Goal: Task Accomplishment & Management: Complete application form

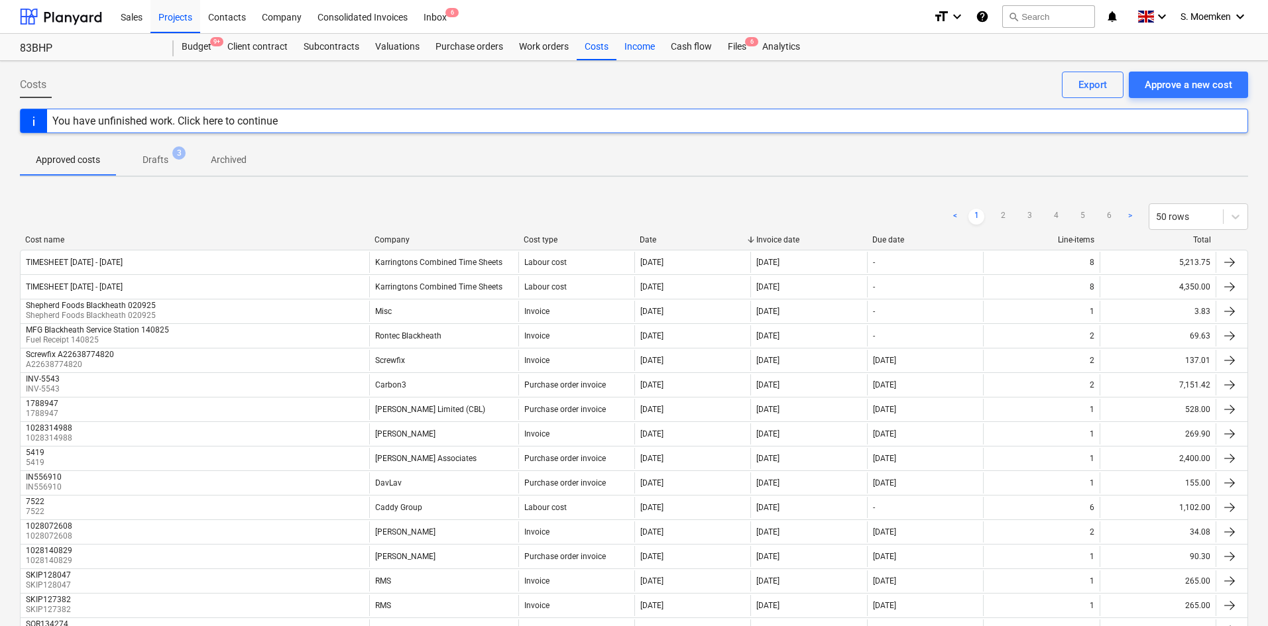
drag, startPoint x: 589, startPoint y: 48, endPoint x: 634, endPoint y: 53, distance: 46.0
click at [589, 48] on div "Costs" at bounding box center [597, 47] width 40 height 27
click at [1202, 87] on div "Approve a new cost" at bounding box center [1189, 84] width 88 height 17
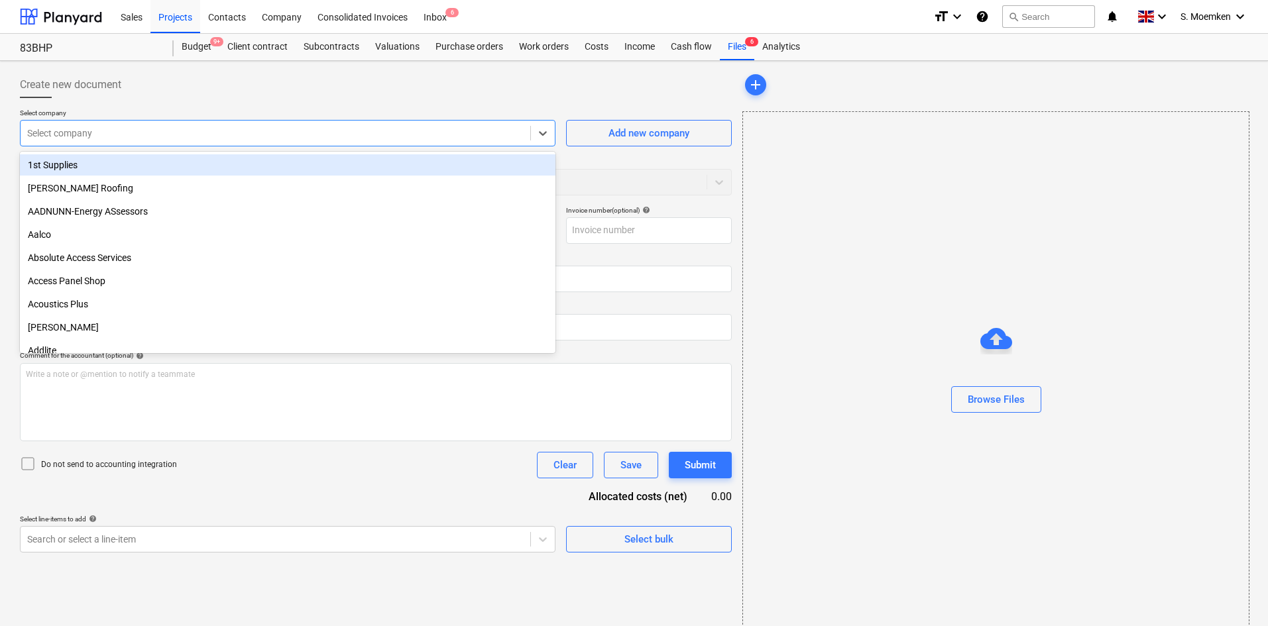
click at [115, 127] on div at bounding box center [275, 133] width 497 height 13
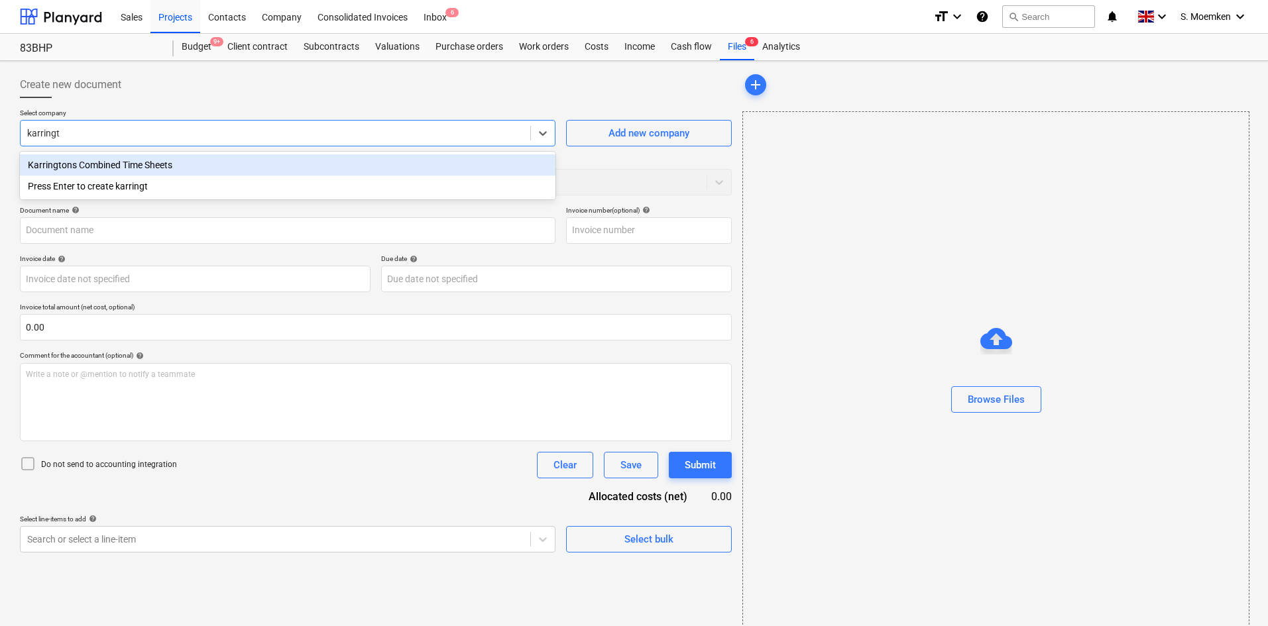
type input "karringto"
click at [153, 170] on div "Karringtons Combined Time Sheets" at bounding box center [288, 164] width 536 height 21
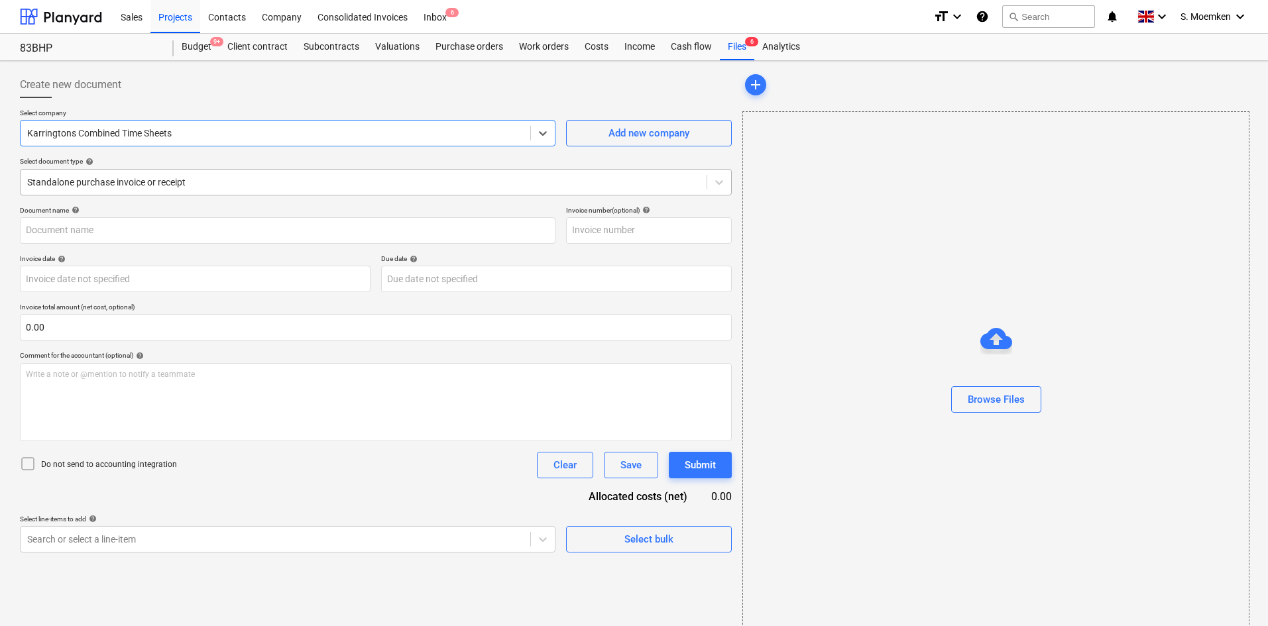
click at [186, 180] on div at bounding box center [363, 182] width 673 height 13
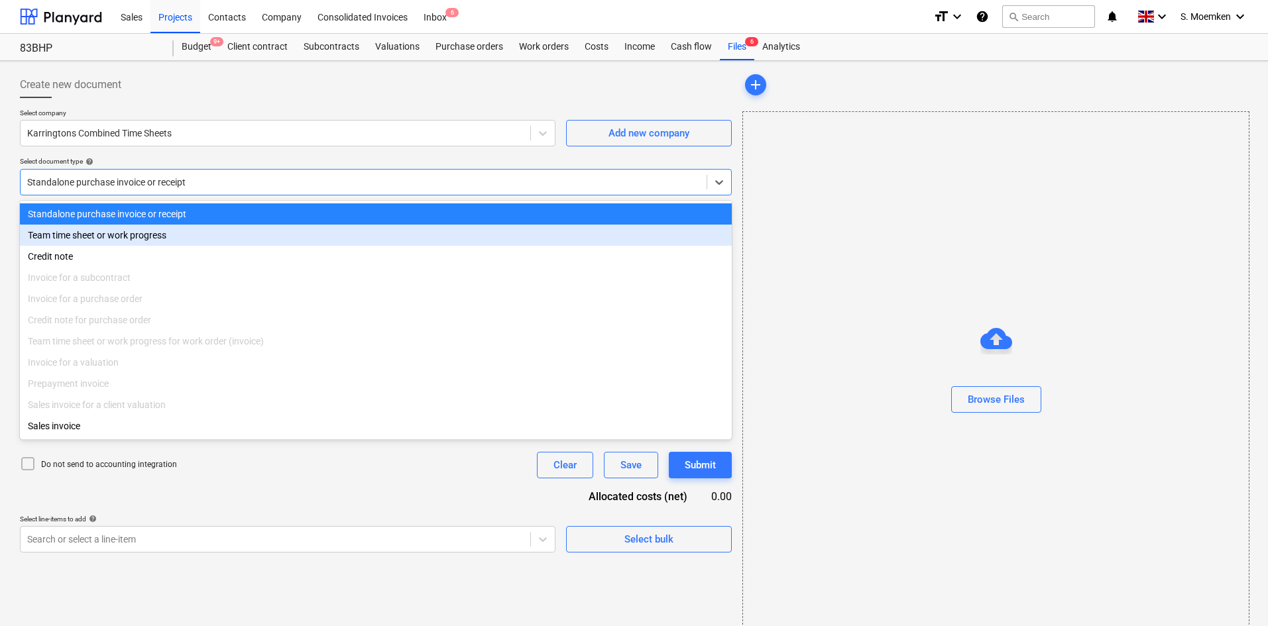
click at [109, 245] on div "Team time sheet or work progress" at bounding box center [376, 235] width 712 height 21
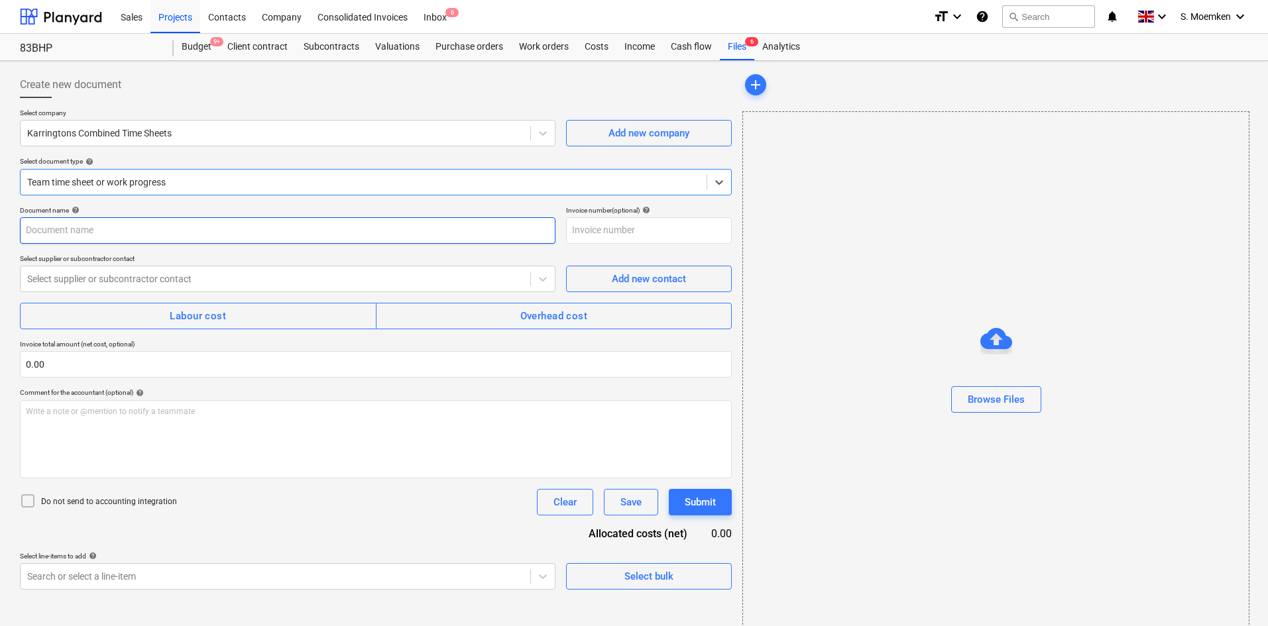
click at [137, 231] on input "text" at bounding box center [288, 230] width 536 height 27
click at [164, 229] on input "TIMESHEET [DATE] -" at bounding box center [288, 230] width 536 height 27
type input "TIMESHEET [DATE] - [DATE]"
click at [192, 283] on div at bounding box center [275, 278] width 497 height 13
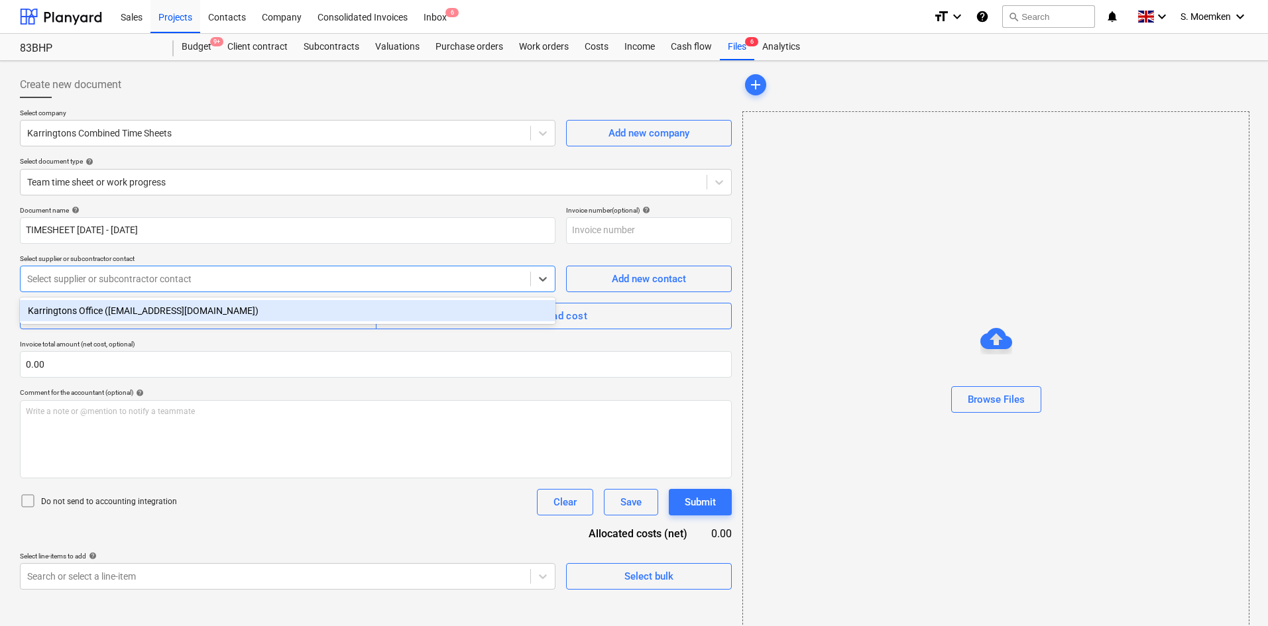
click at [164, 314] on div "Karringtons Office ([EMAIL_ADDRESS][DOMAIN_NAME])" at bounding box center [288, 310] width 536 height 21
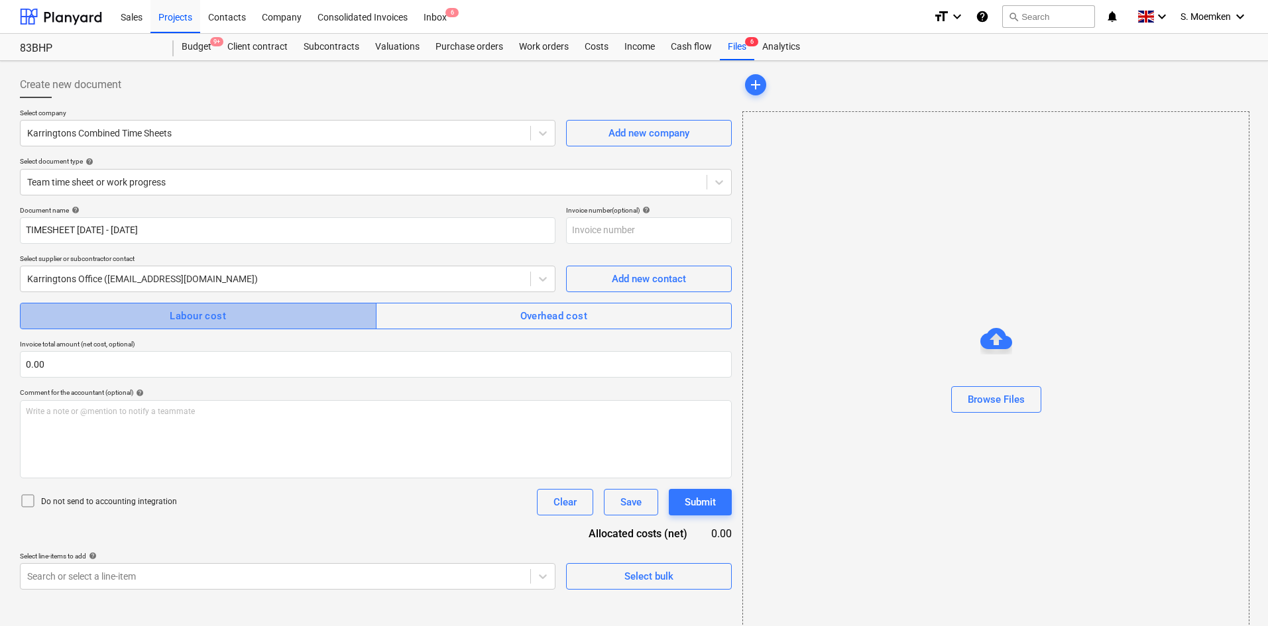
click at [183, 313] on div "Labour cost" at bounding box center [198, 316] width 56 height 17
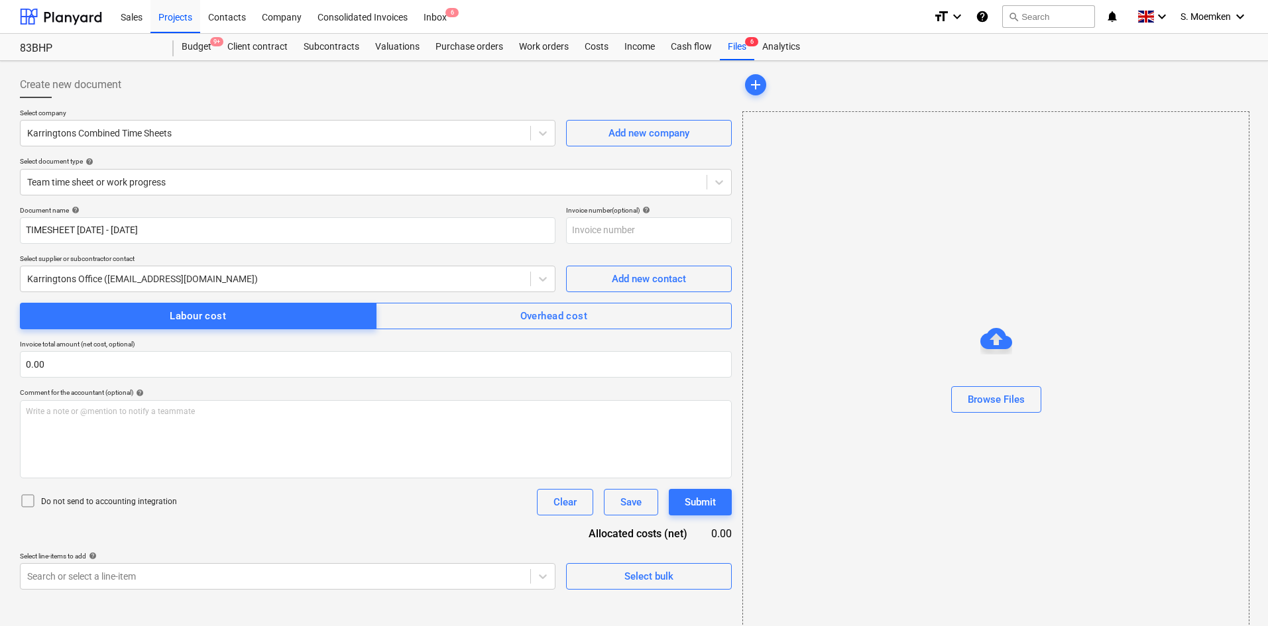
click at [36, 499] on div at bounding box center [30, 502] width 21 height 19
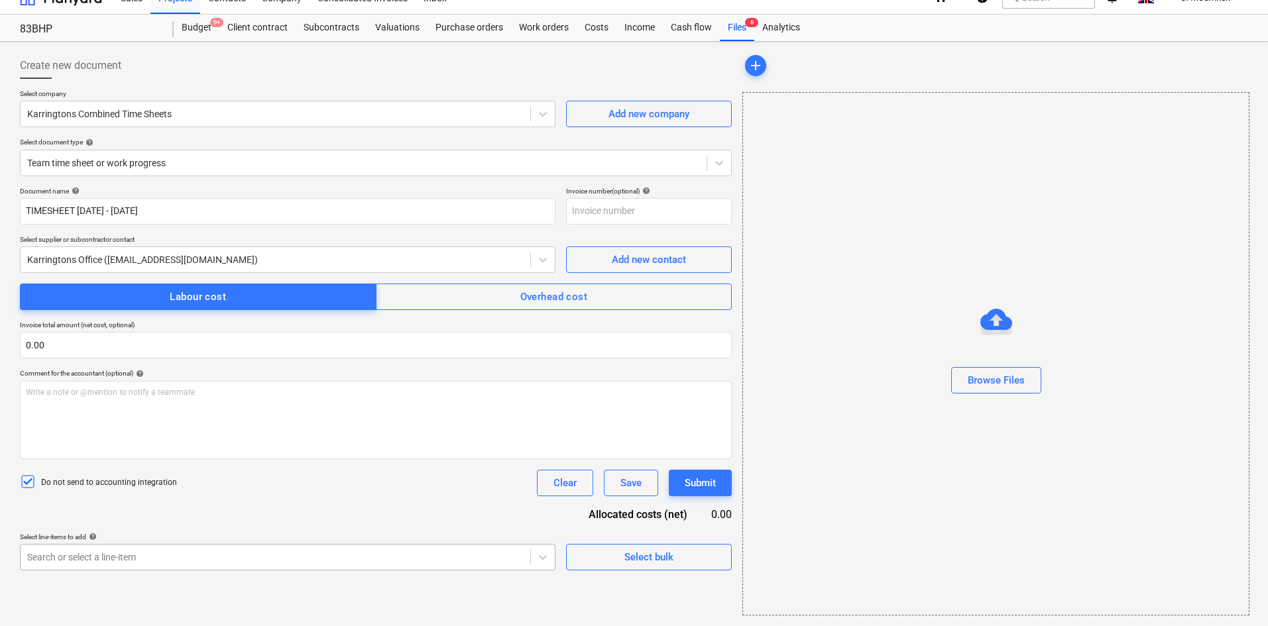
click at [291, 555] on body "Sales Projects Contacts Company Consolidated Invoices Inbox 6 format_size keybo…" at bounding box center [634, 294] width 1268 height 626
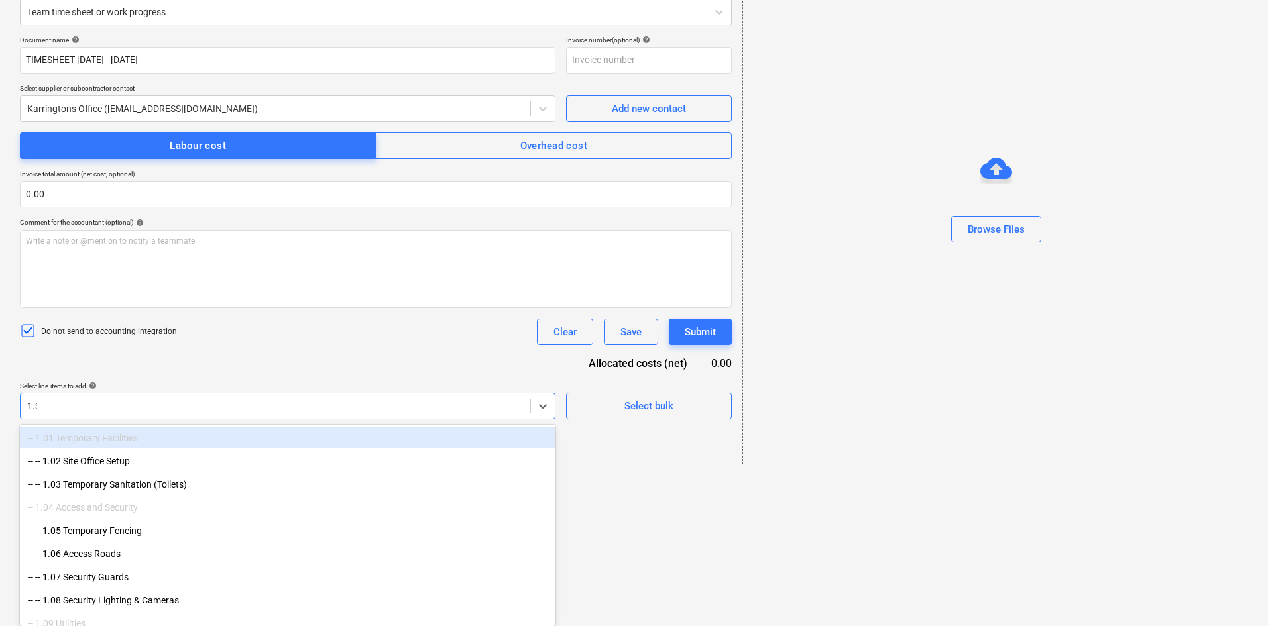
type input "1.32"
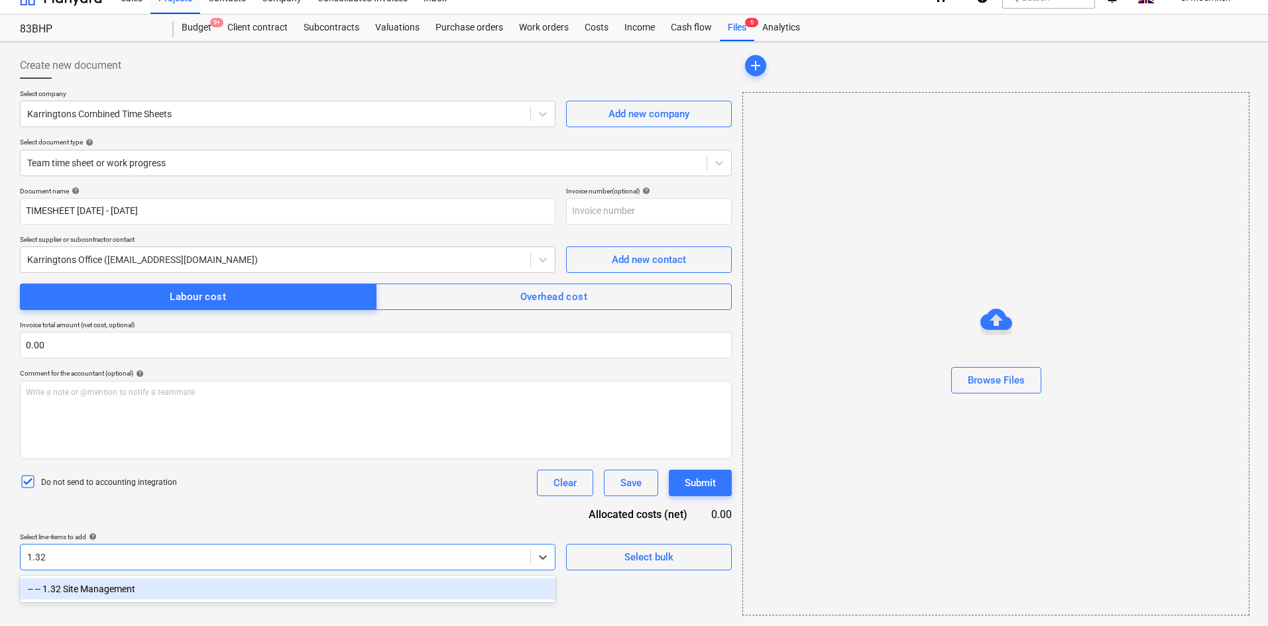
scroll to position [19, 0]
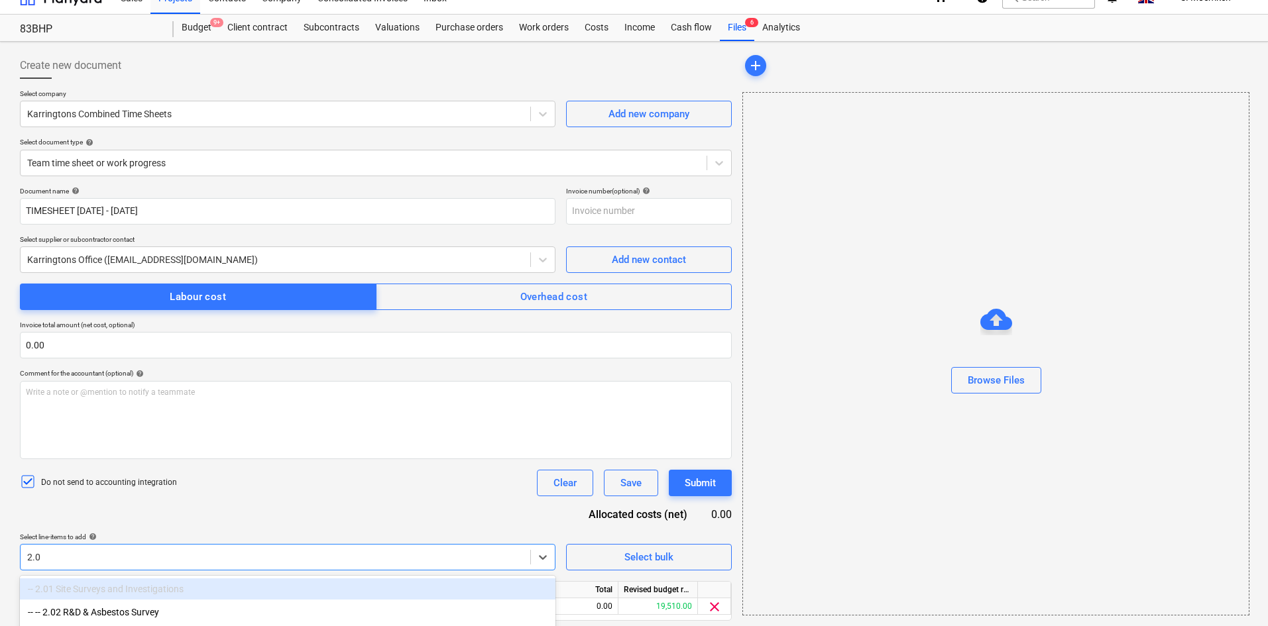
type input "2.04"
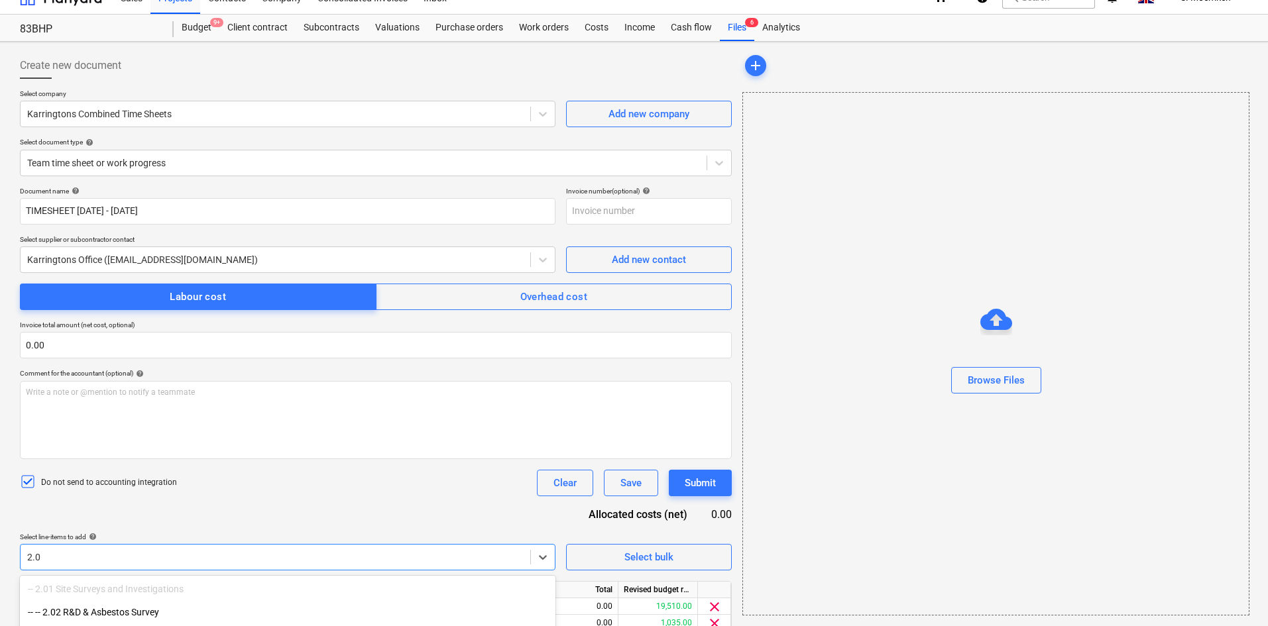
type input "2.05"
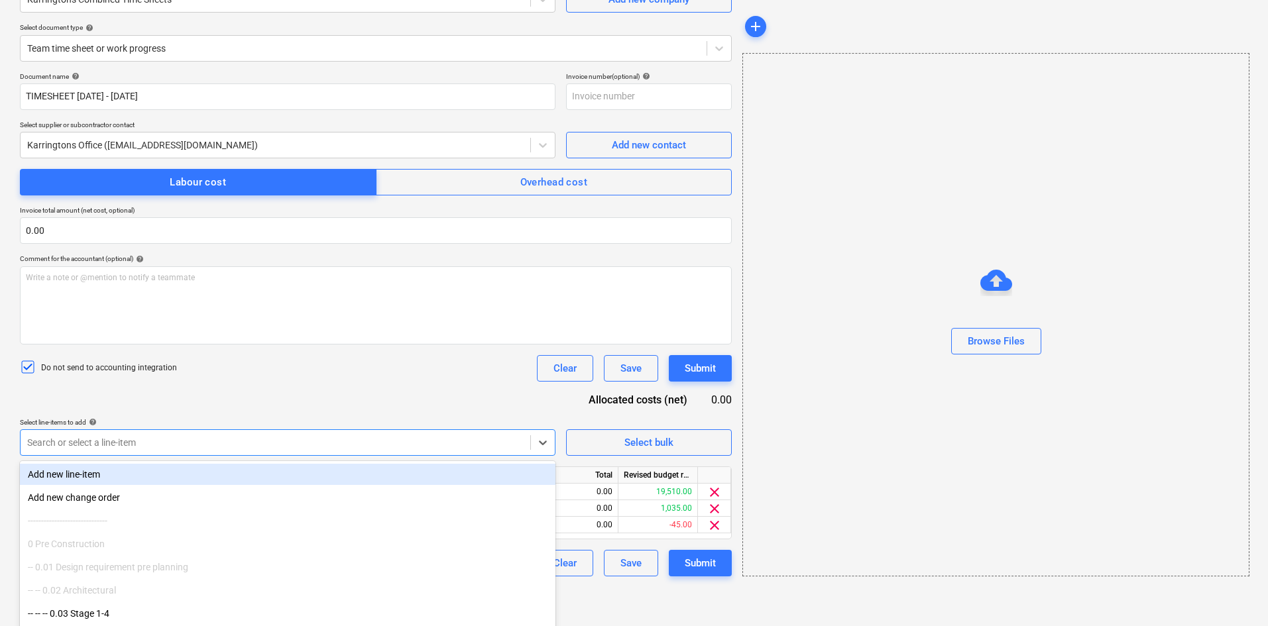
scroll to position [170, 0]
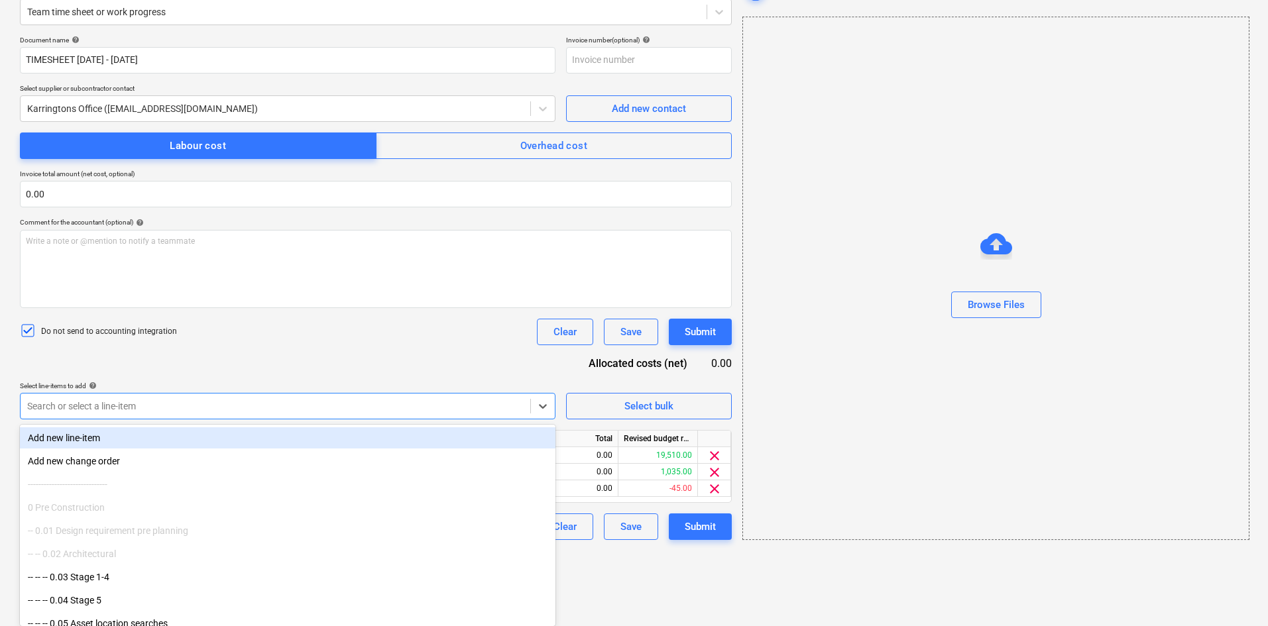
click at [371, 353] on div "Document name help TIMESHEET 12 May - 25 May Invoice number (optional) help Sel…" at bounding box center [376, 288] width 712 height 504
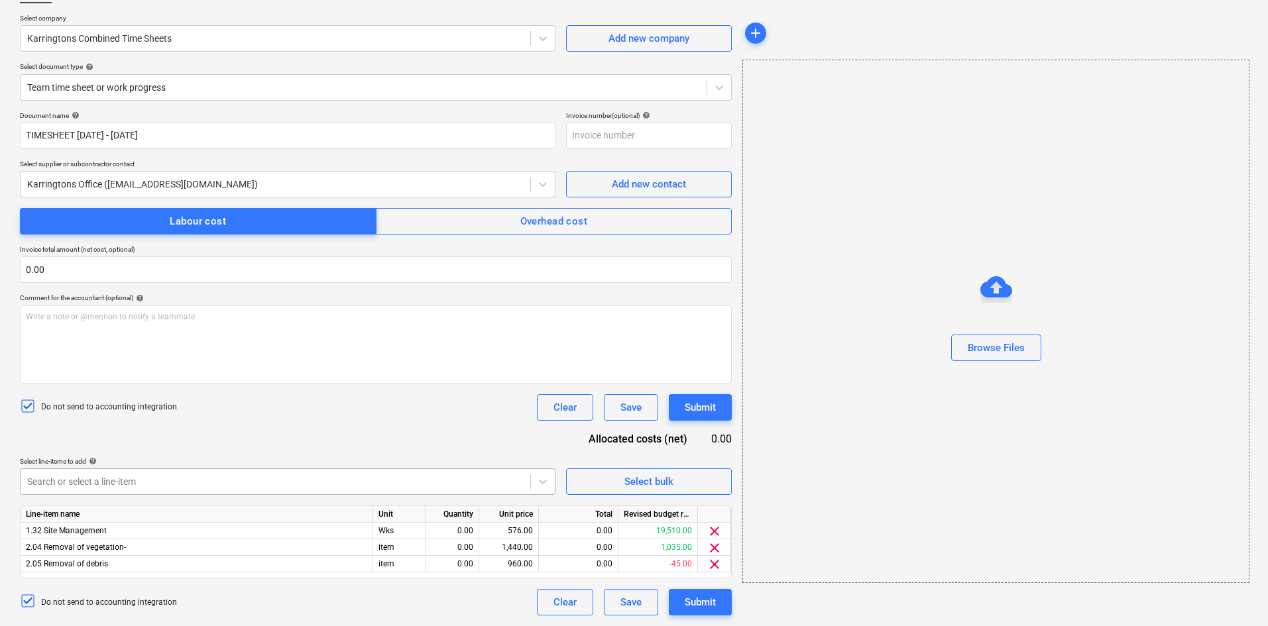
click at [136, 478] on body "Sales Projects Contacts Company Consolidated Invoices Inbox 6 format_size keybo…" at bounding box center [634, 218] width 1268 height 626
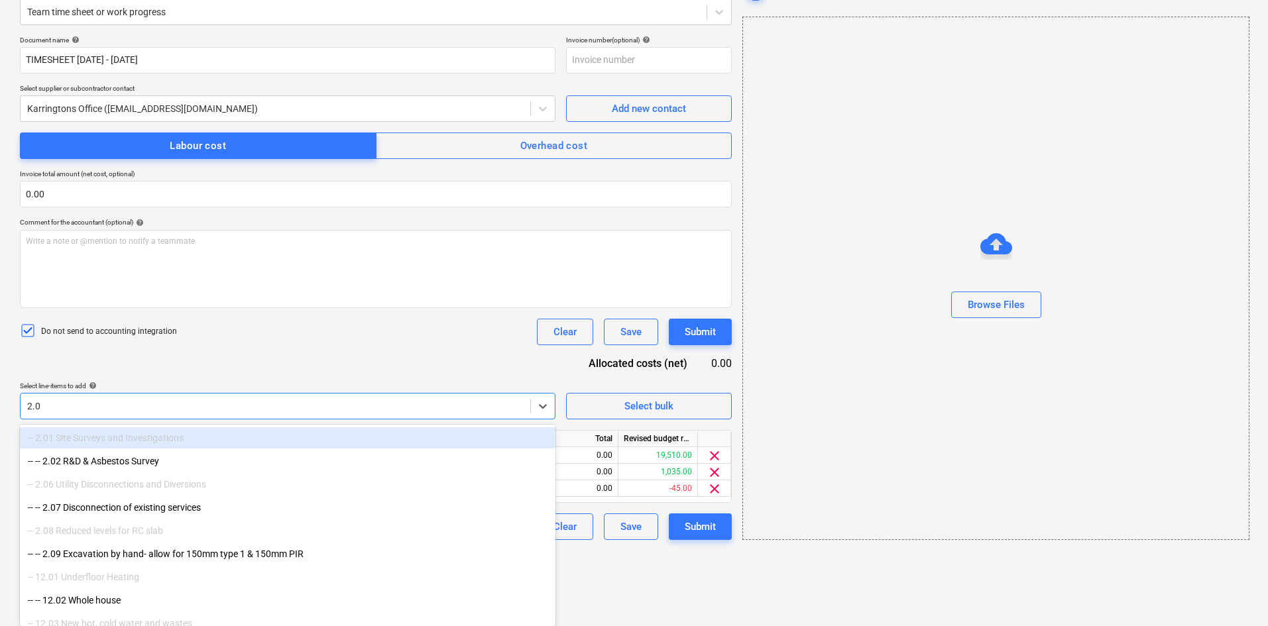
type input "2.09"
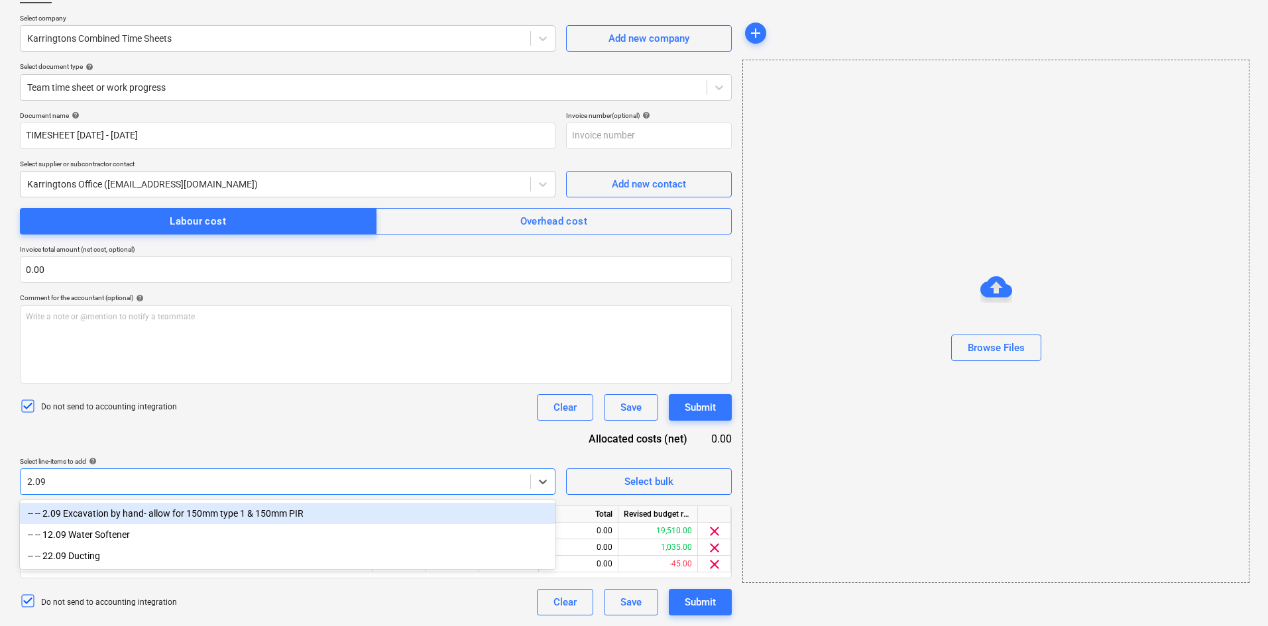
scroll to position [95, 0]
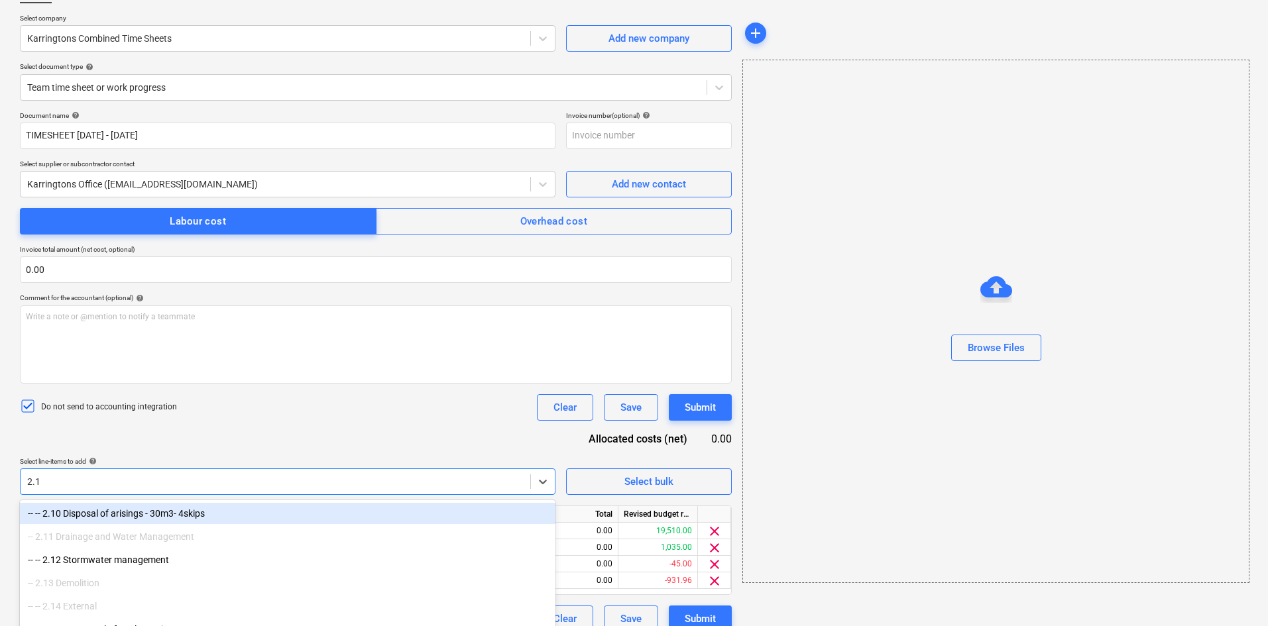
type input "2.19"
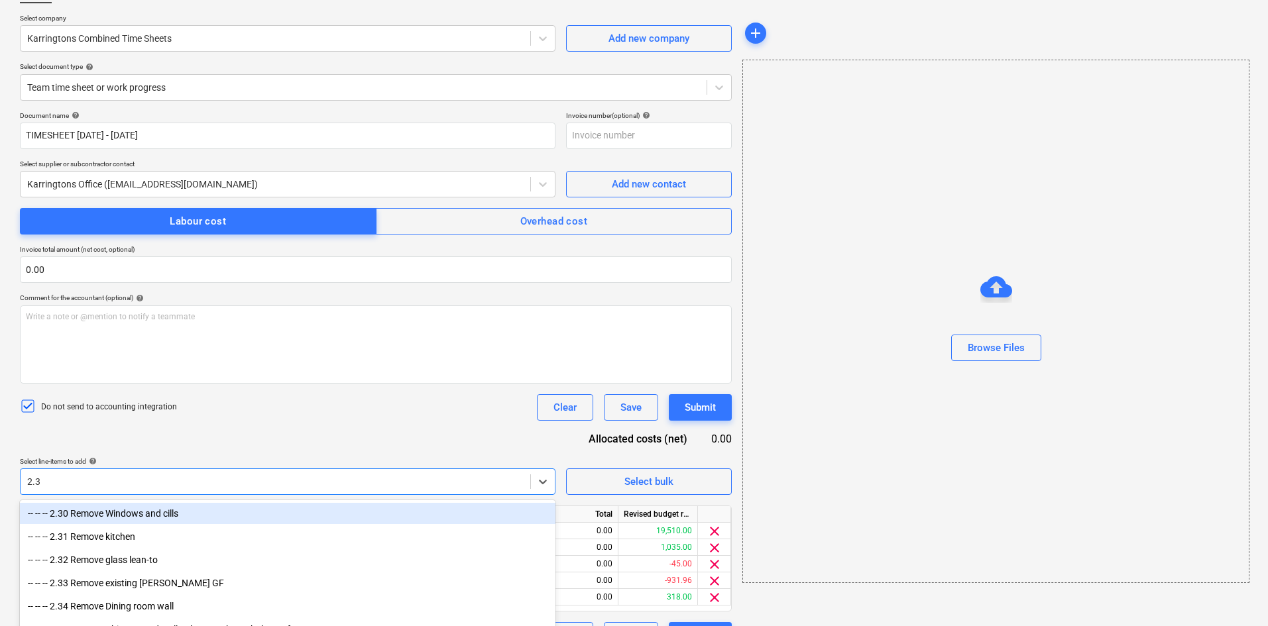
type input "2.34"
type input "2.36"
type input "2.37"
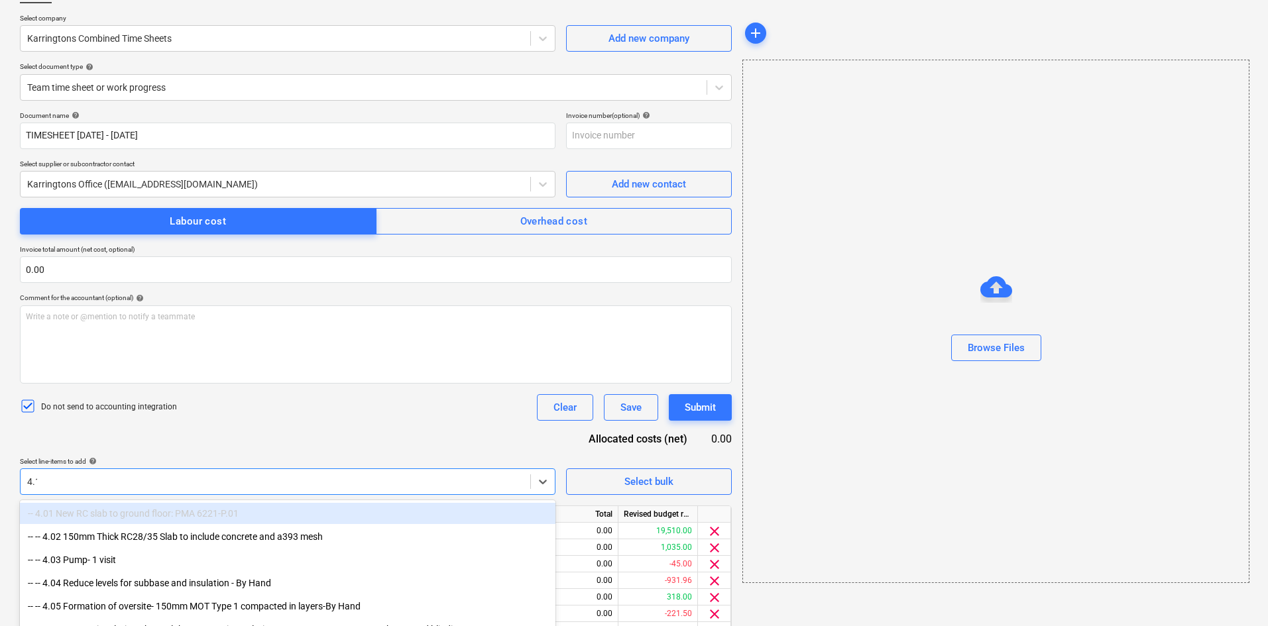
type input "4.14"
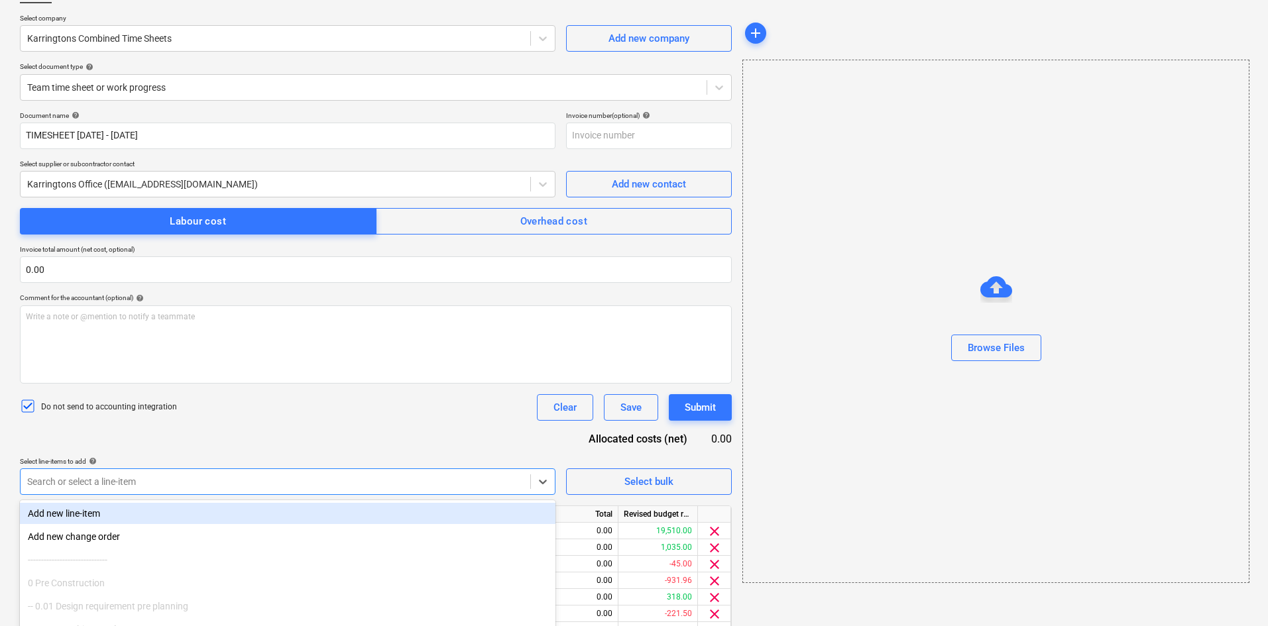
type input "5"
type input "4.23"
click at [266, 444] on div "Document name help TIMESHEET 12 May - 25 May Invoice number (optional) help Sel…" at bounding box center [376, 421] width 712 height 620
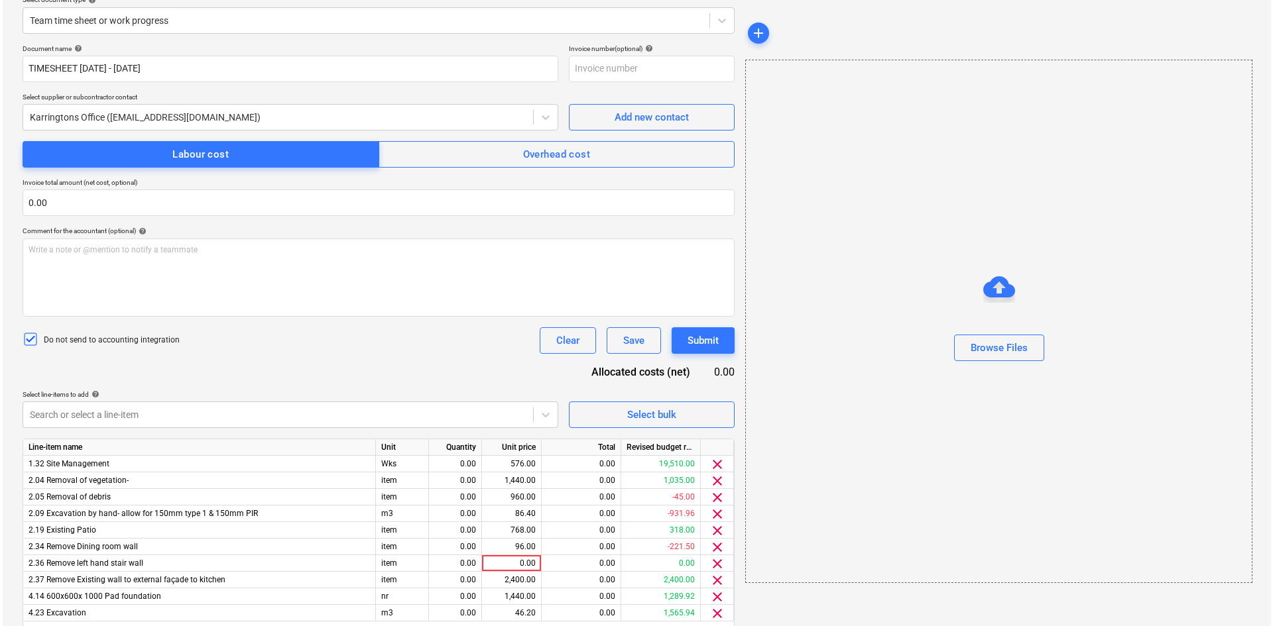
scroll to position [211, 0]
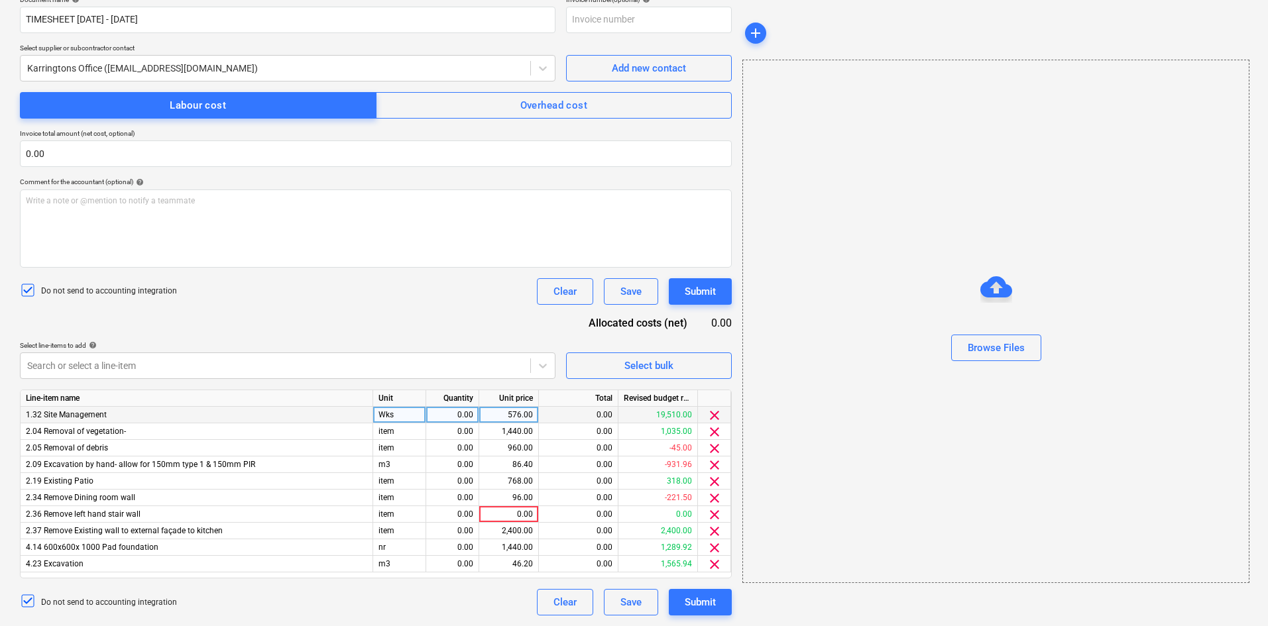
click at [410, 416] on div "Wks" at bounding box center [399, 415] width 53 height 17
type input "Item"
drag, startPoint x: 401, startPoint y: 413, endPoint x: 365, endPoint y: 415, distance: 36.5
click at [0, 0] on div "1.32 Site Management Item 0.00 576.00 0.00 19,510.00 clear" at bounding box center [0, 0] width 0 height 0
copy div "Item"
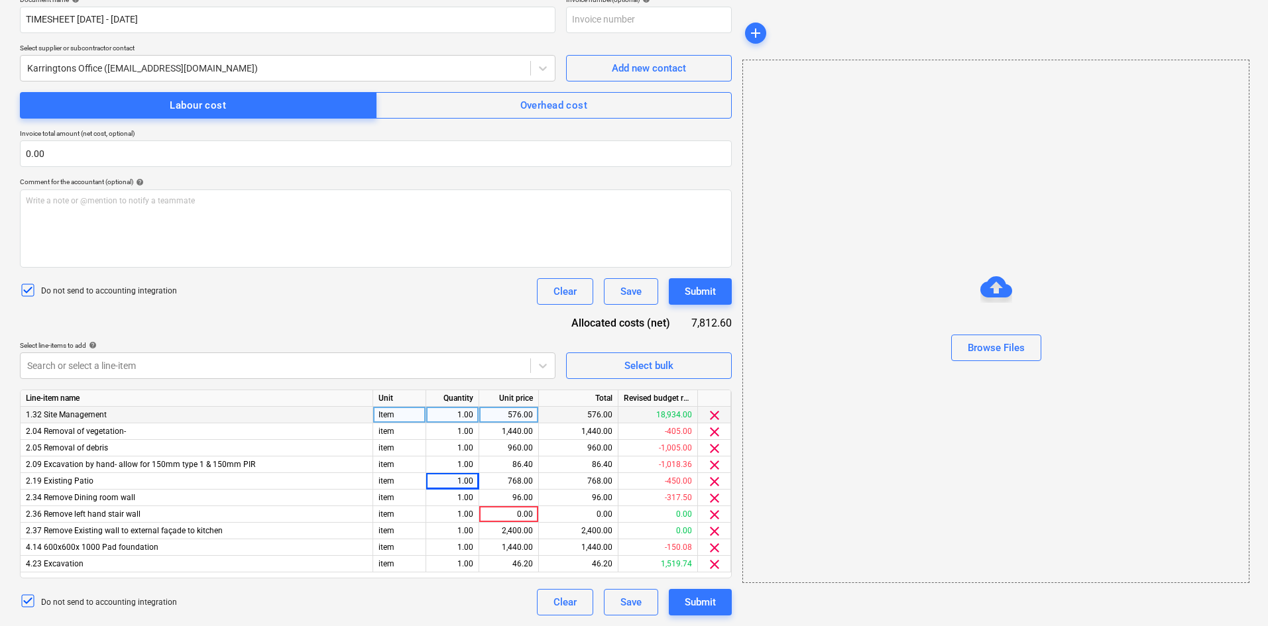
click at [502, 416] on div "576.00" at bounding box center [509, 415] width 48 height 17
type input "100"
type input "300"
type input "135"
type input "997.50"
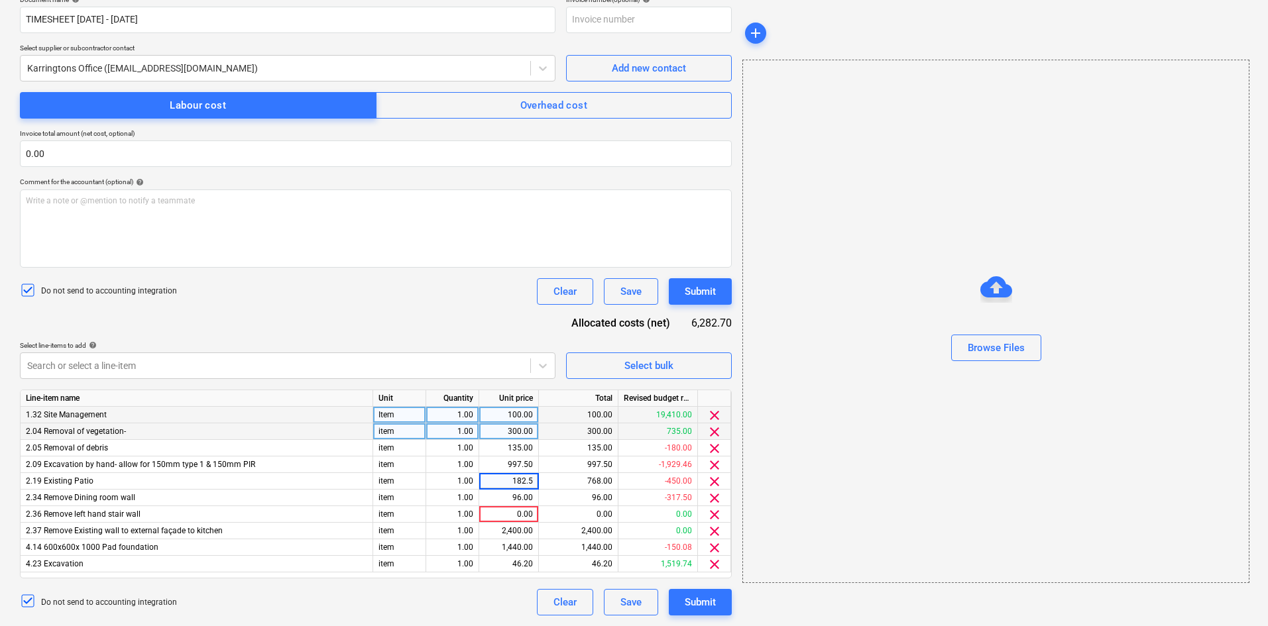
type input "182.50"
type input "446.25"
type input "50.0"
type input "300"
type input "244.38"
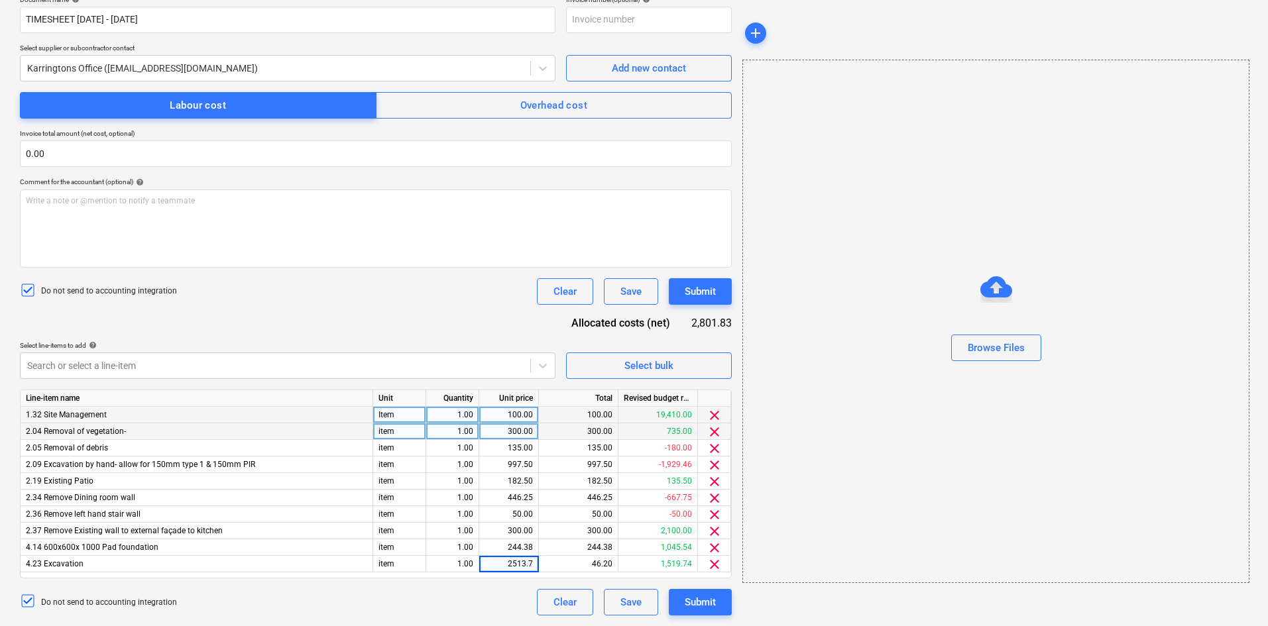
type input "2513.75"
click at [313, 312] on div "Document name help TIMESHEET 12 May - 25 May Invoice number (optional) help Sel…" at bounding box center [376, 305] width 712 height 620
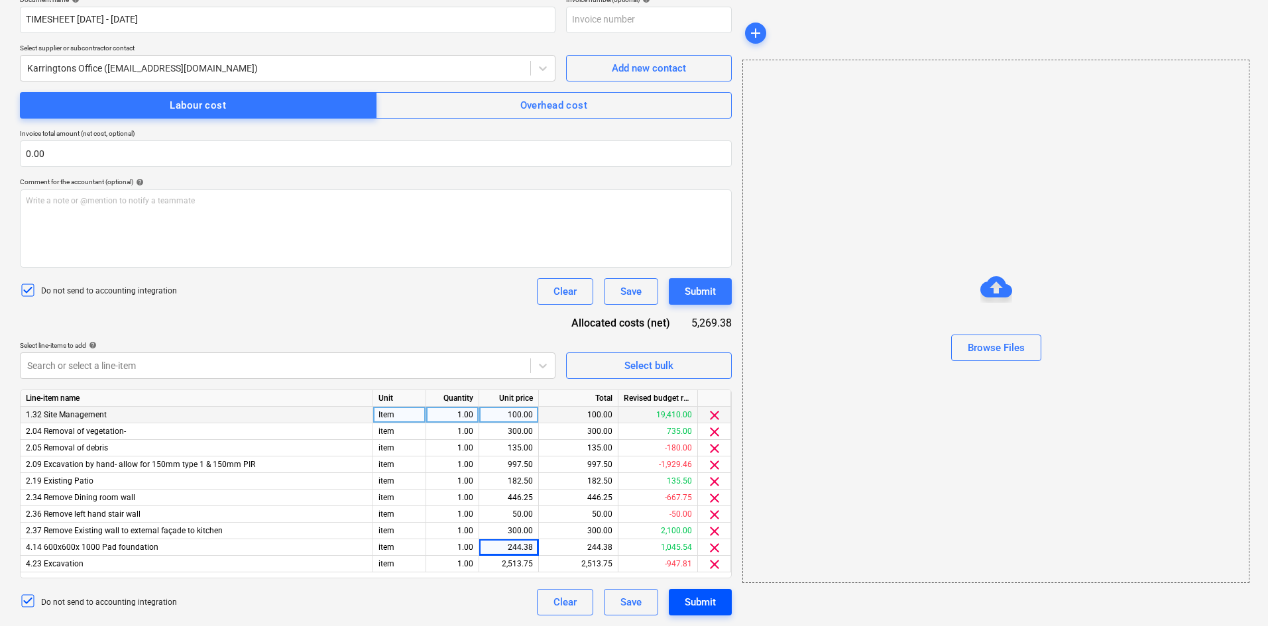
click at [704, 601] on div "Submit" at bounding box center [700, 602] width 31 height 17
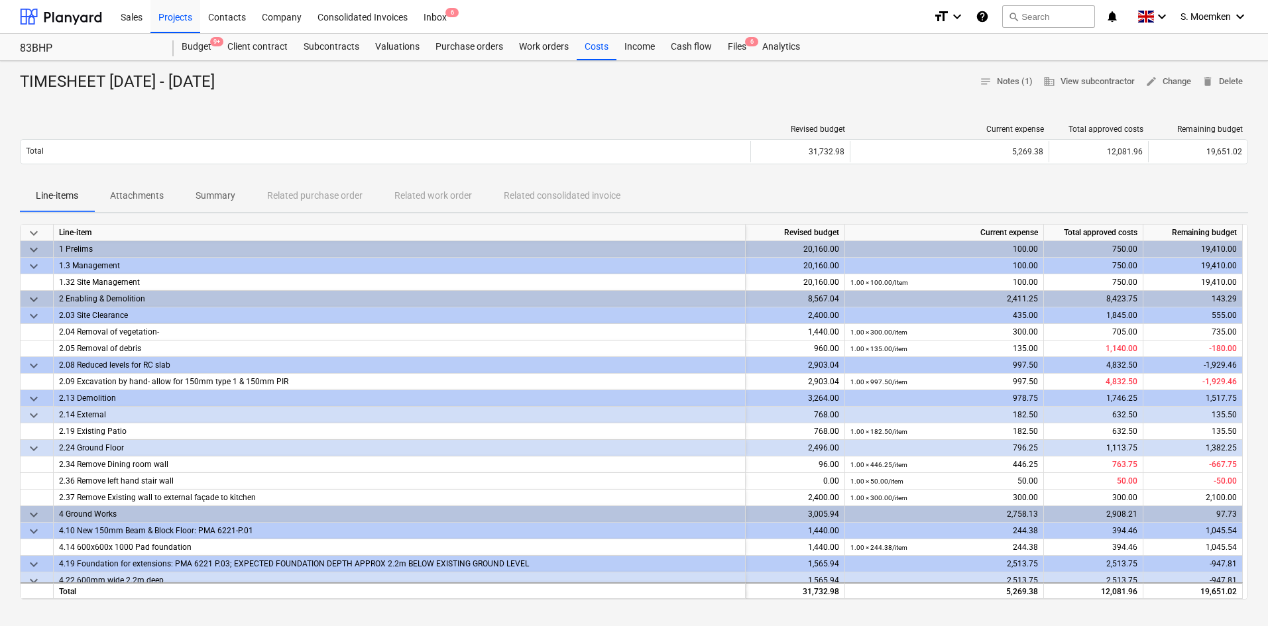
click at [410, 107] on div "TIMESHEET 12 May - 25 May notes Notes (1) business View subcontractor edit Chan…" at bounding box center [634, 507] width 1268 height 892
click at [481, 49] on div "Purchase orders" at bounding box center [470, 47] width 84 height 27
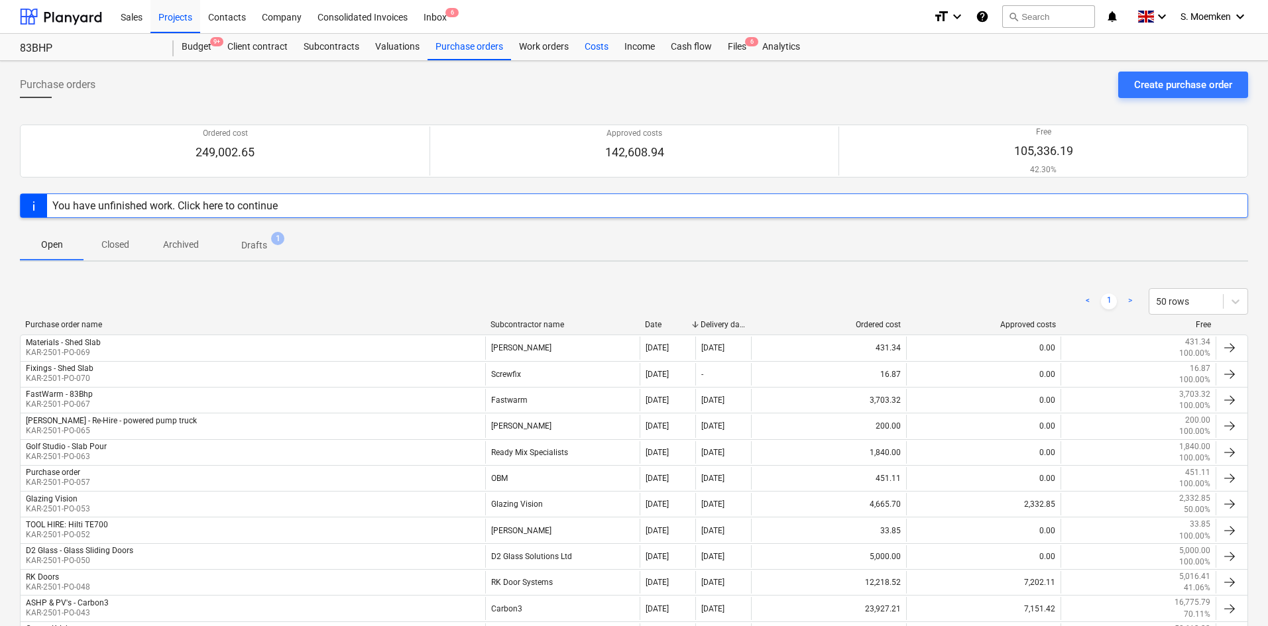
click at [599, 43] on div "Costs" at bounding box center [597, 47] width 40 height 27
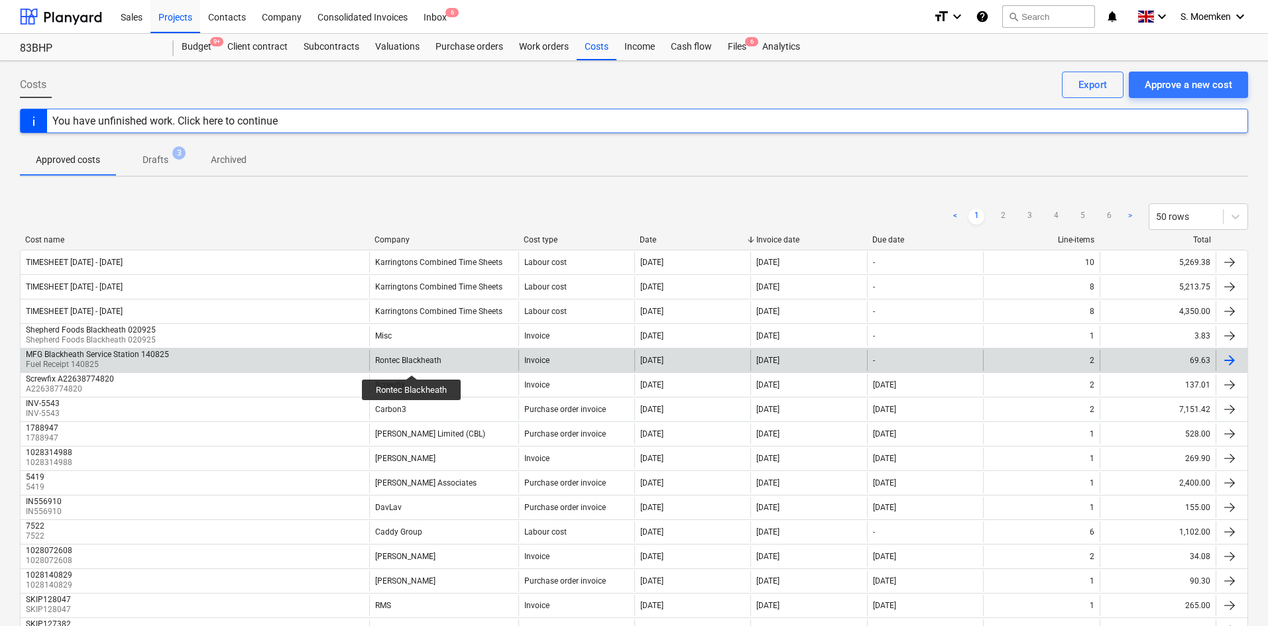
click at [413, 363] on div "Rontec Blackheath" at bounding box center [408, 360] width 66 height 9
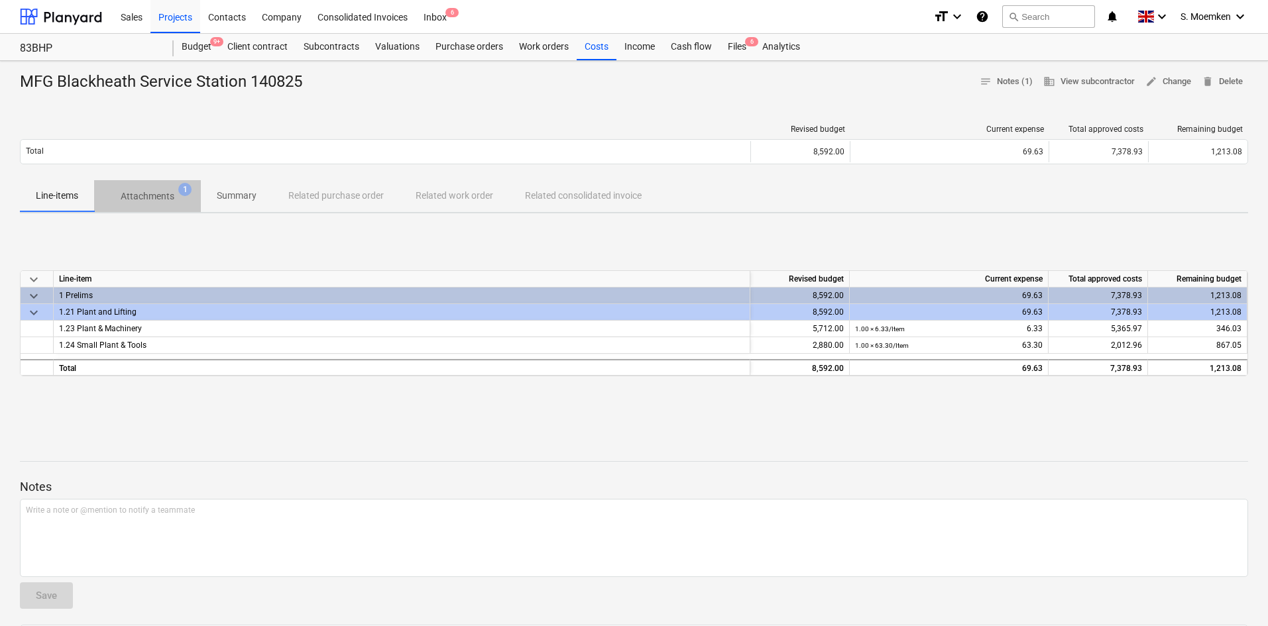
drag, startPoint x: 134, startPoint y: 189, endPoint x: 141, endPoint y: 191, distance: 6.9
click at [134, 190] on span "Attachments 1" at bounding box center [147, 196] width 107 height 24
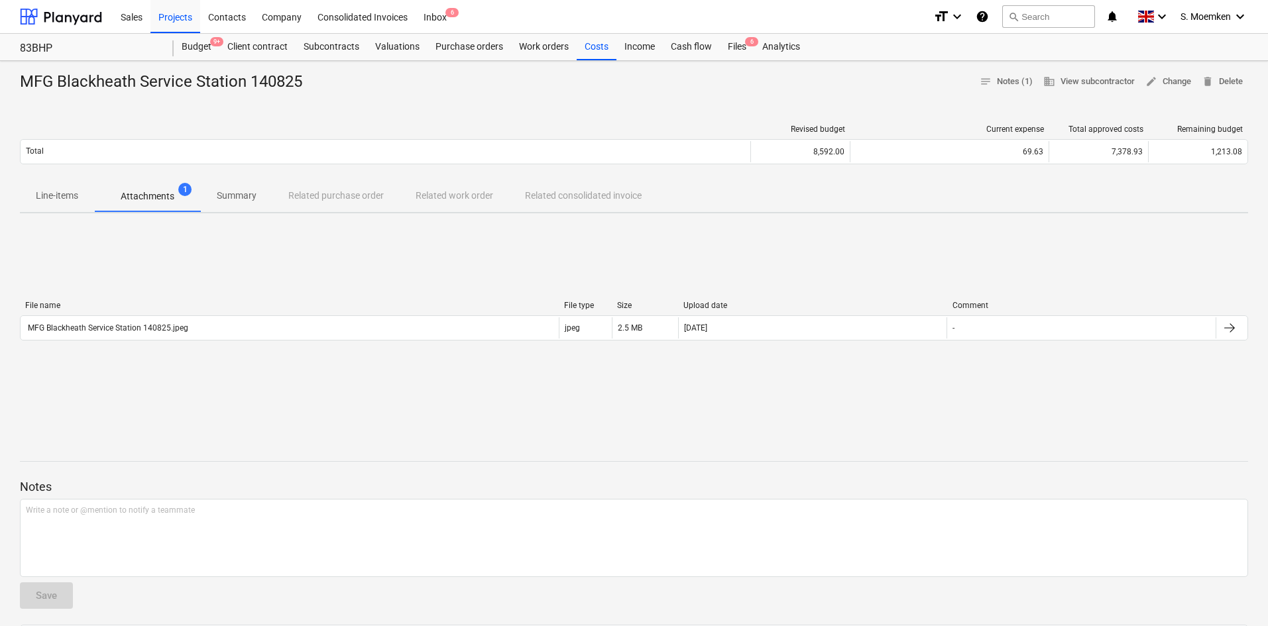
click at [233, 194] on p "Summary" at bounding box center [237, 196] width 40 height 14
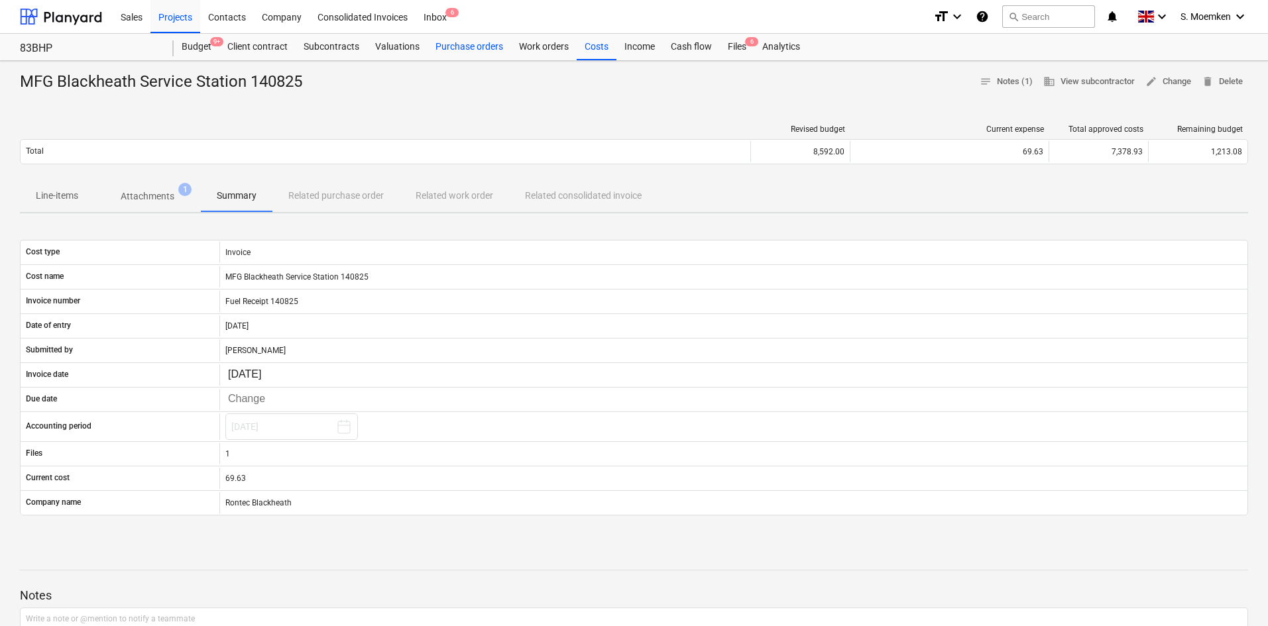
click at [487, 46] on div "Purchase orders" at bounding box center [470, 47] width 84 height 27
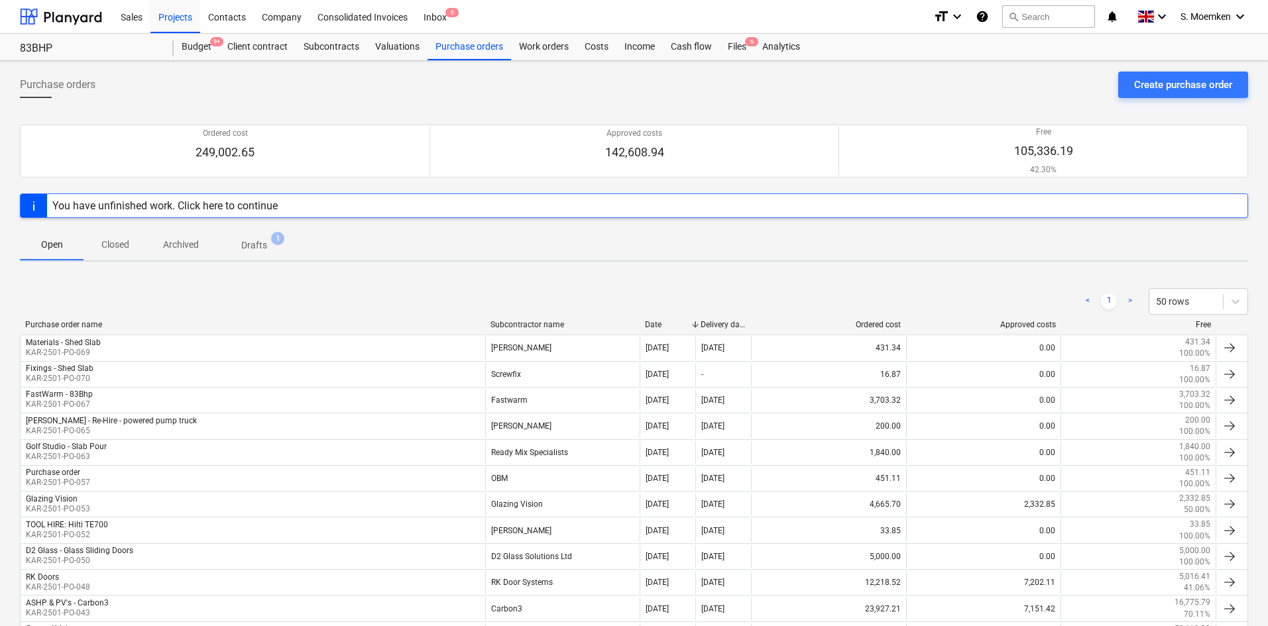
drag, startPoint x: 532, startPoint y: 91, endPoint x: 530, endPoint y: 99, distance: 8.8
click at [532, 91] on div "Purchase orders Create purchase order" at bounding box center [634, 90] width 1228 height 37
click at [135, 17] on div "Sales" at bounding box center [132, 16] width 38 height 34
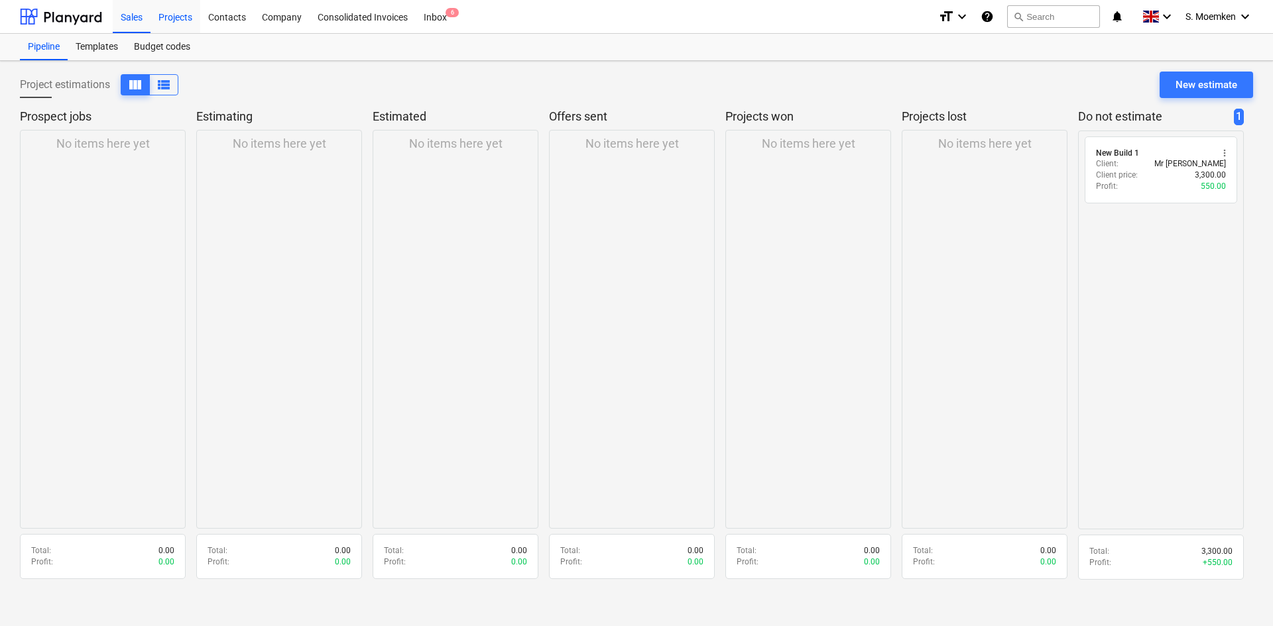
click at [174, 14] on div "Projects" at bounding box center [175, 16] width 50 height 34
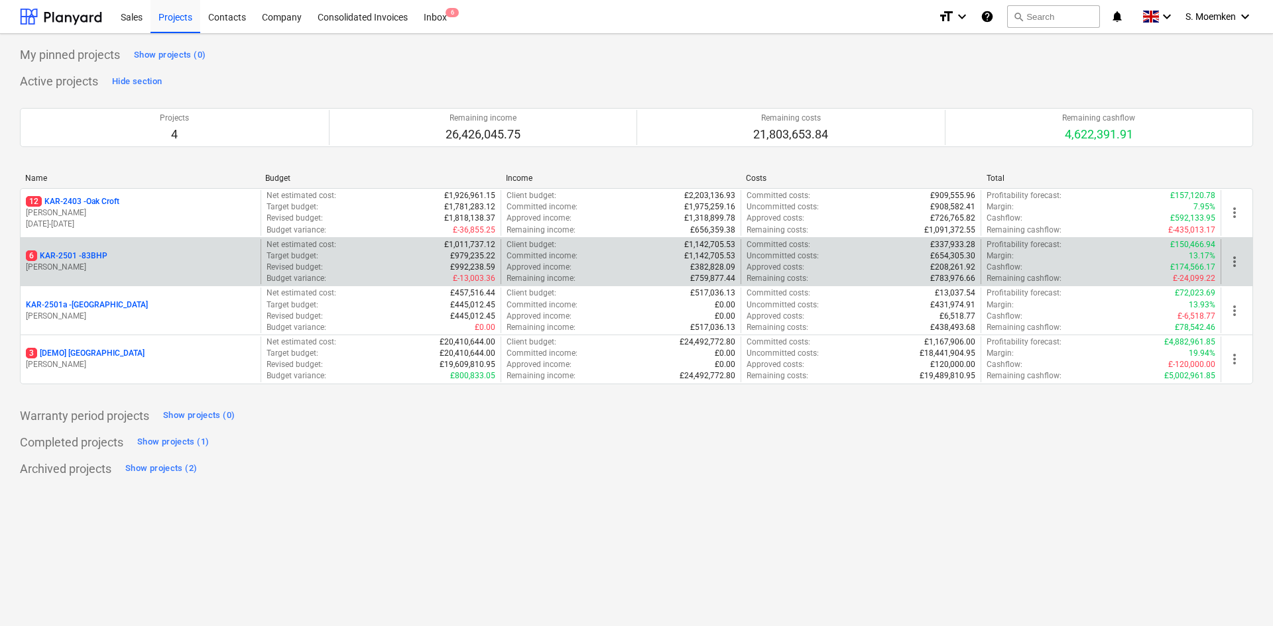
click at [135, 259] on div "6 KAR-2501 - 83BHP" at bounding box center [140, 256] width 229 height 11
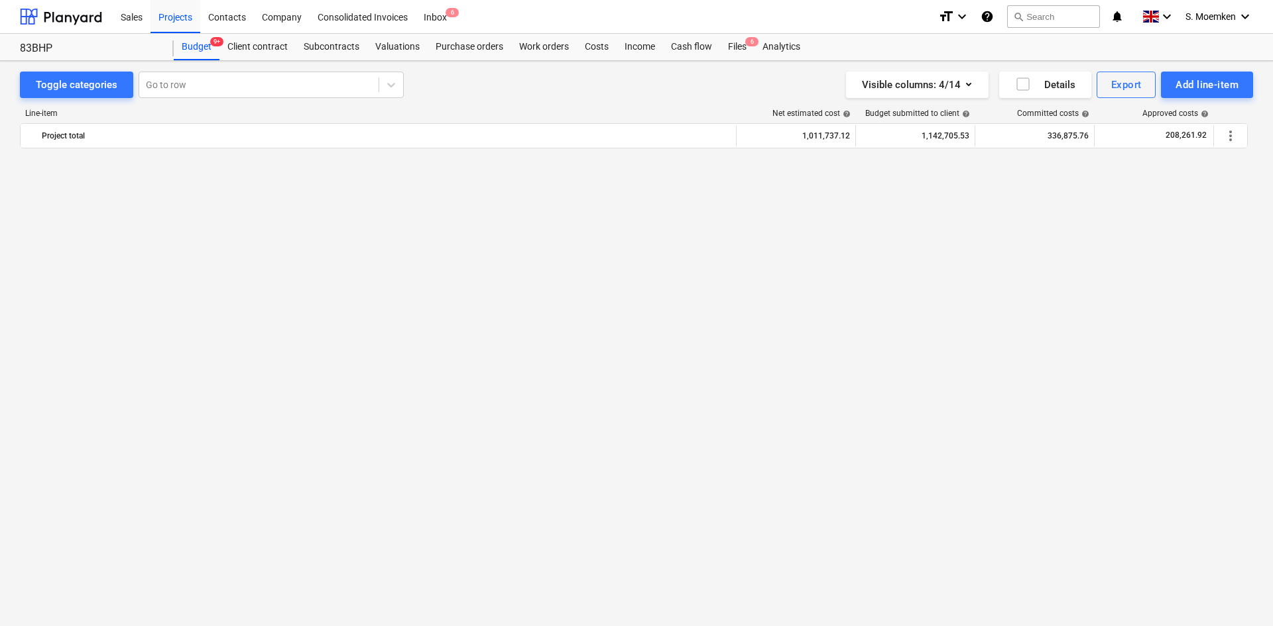
scroll to position [994, 0]
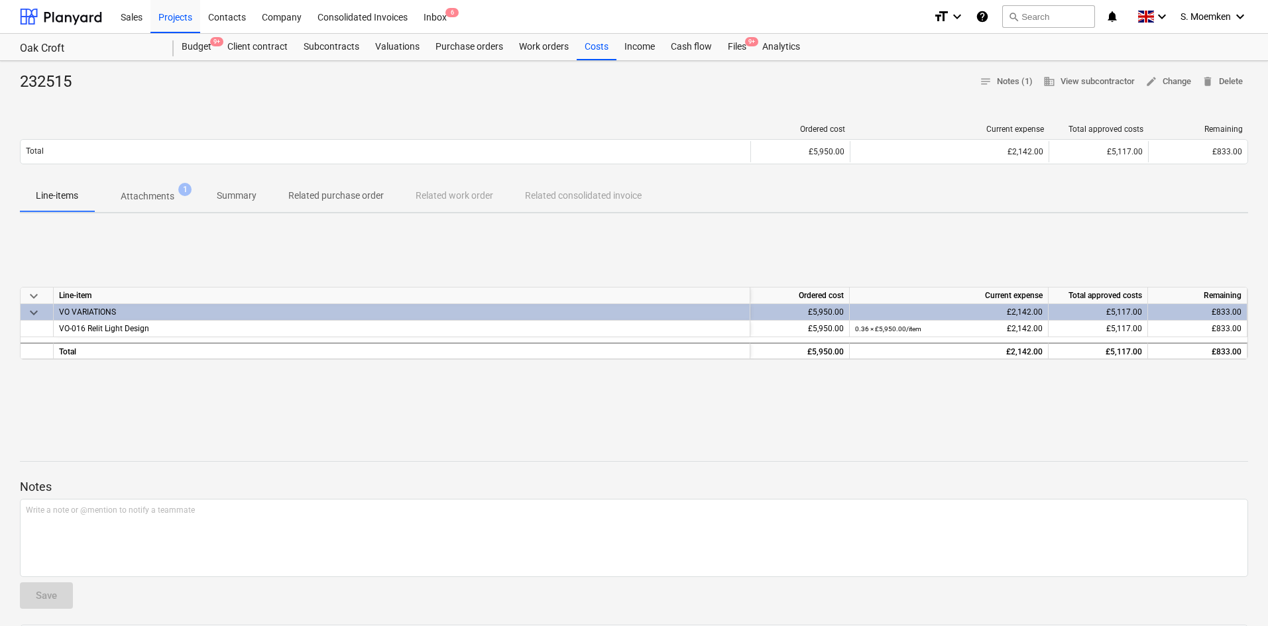
click at [301, 250] on div "keyboard_arrow_down Line-item Ordered cost Current expense Total approved costs…" at bounding box center [634, 323] width 1228 height 199
click at [591, 45] on div "Costs" at bounding box center [597, 47] width 40 height 27
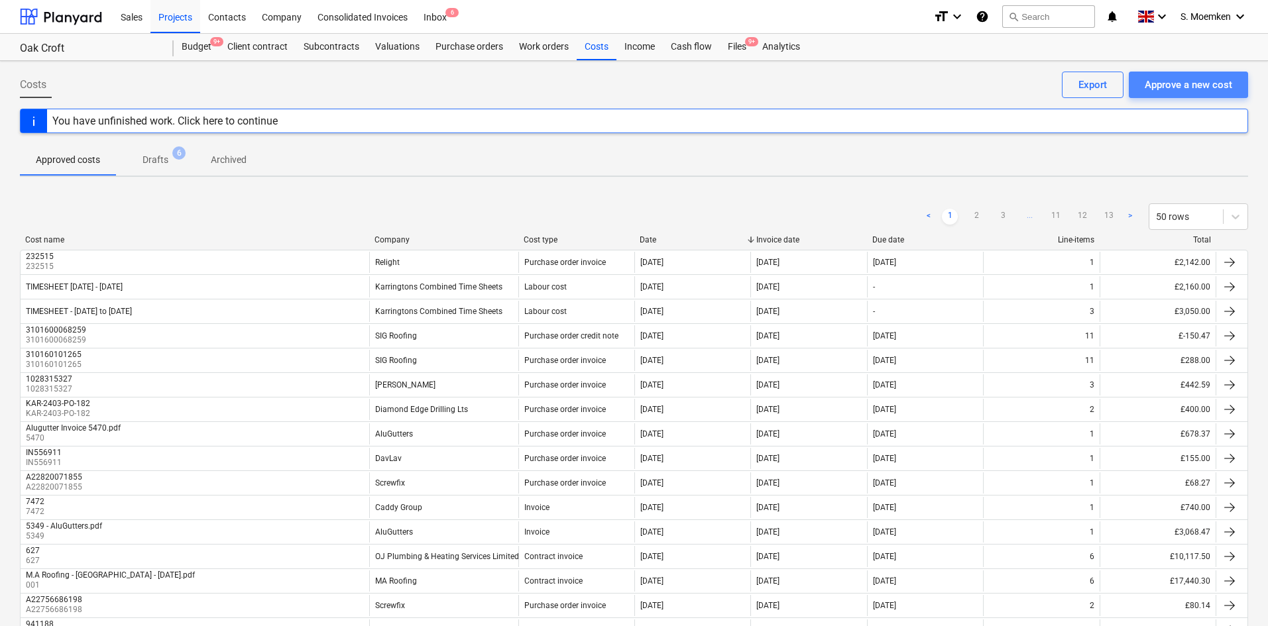
click at [1179, 82] on div "Approve a new cost" at bounding box center [1189, 84] width 88 height 17
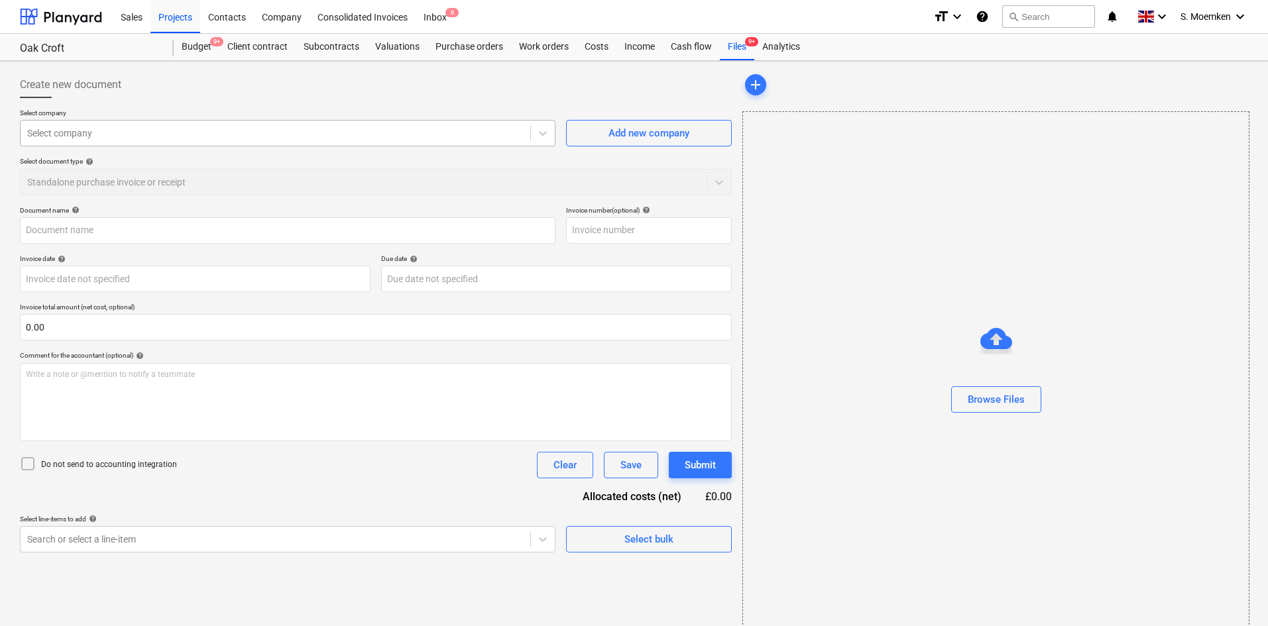
click at [452, 133] on div at bounding box center [275, 133] width 497 height 13
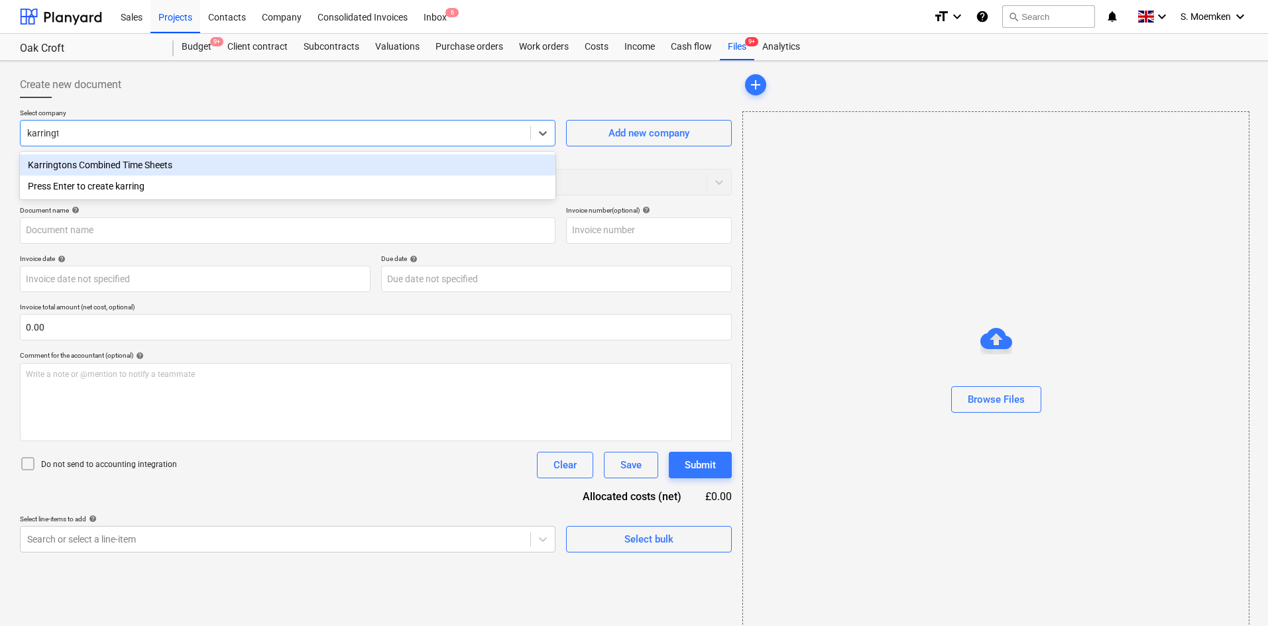
type input "karringto"
click at [335, 160] on div "Karringtons Combined Time Sheets" at bounding box center [288, 164] width 536 height 21
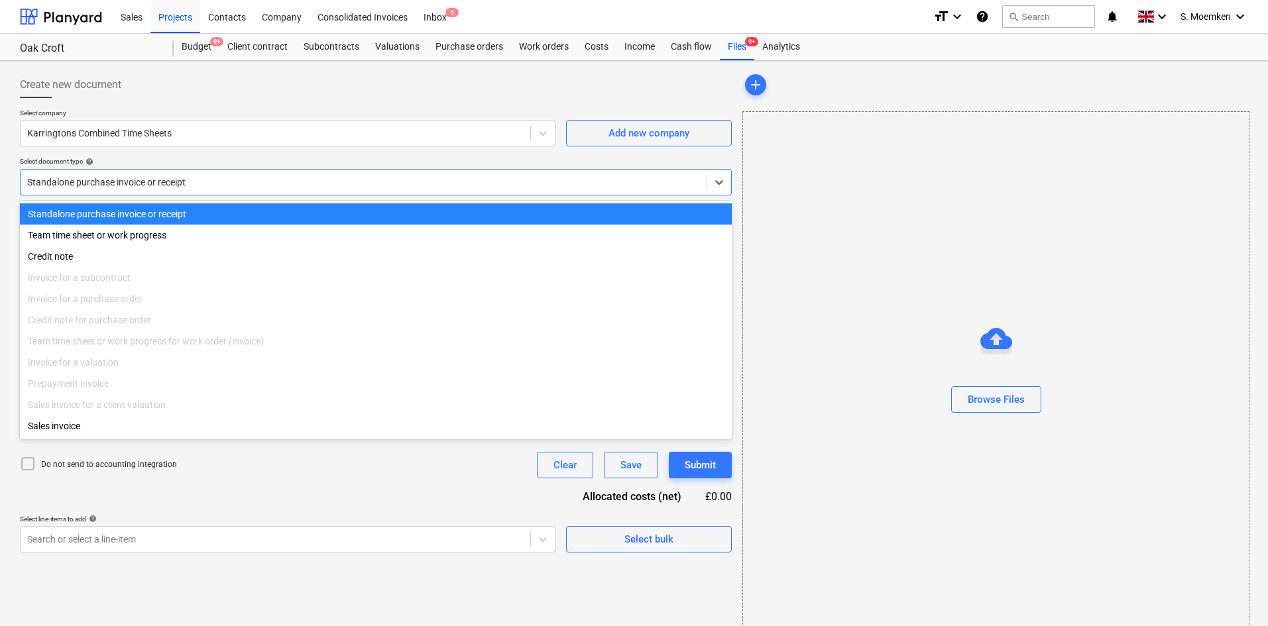
click at [310, 174] on div "Standalone purchase invoice or receipt" at bounding box center [364, 182] width 686 height 19
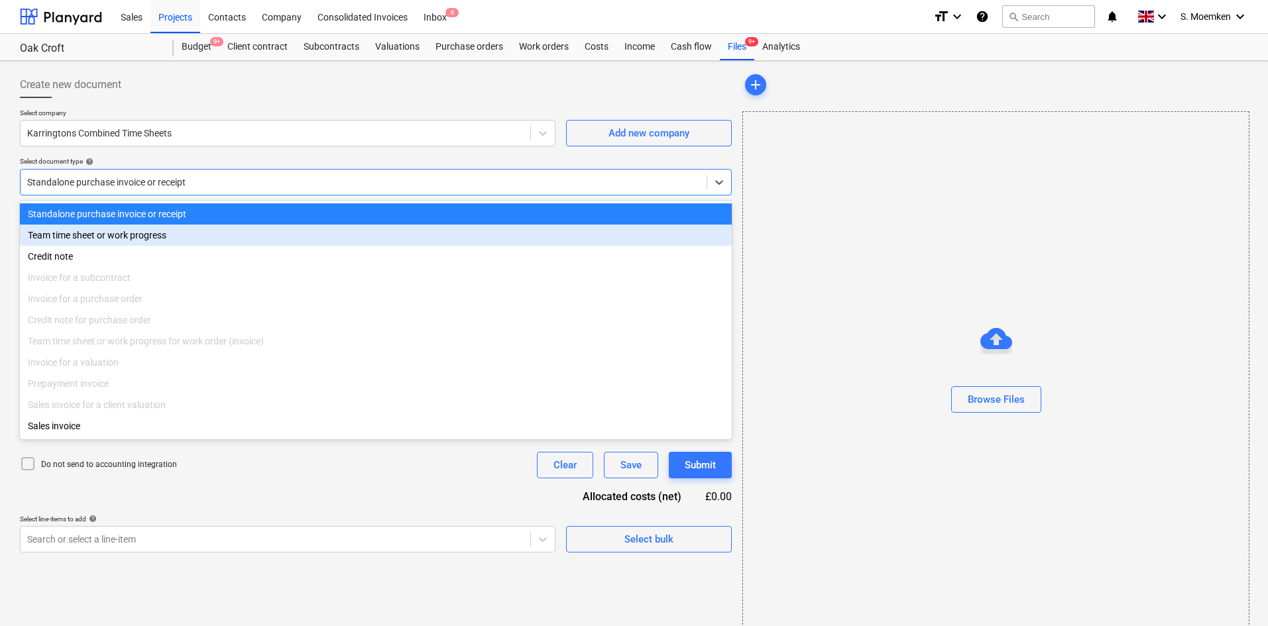
click at [133, 242] on div "Team time sheet or work progress" at bounding box center [376, 235] width 712 height 21
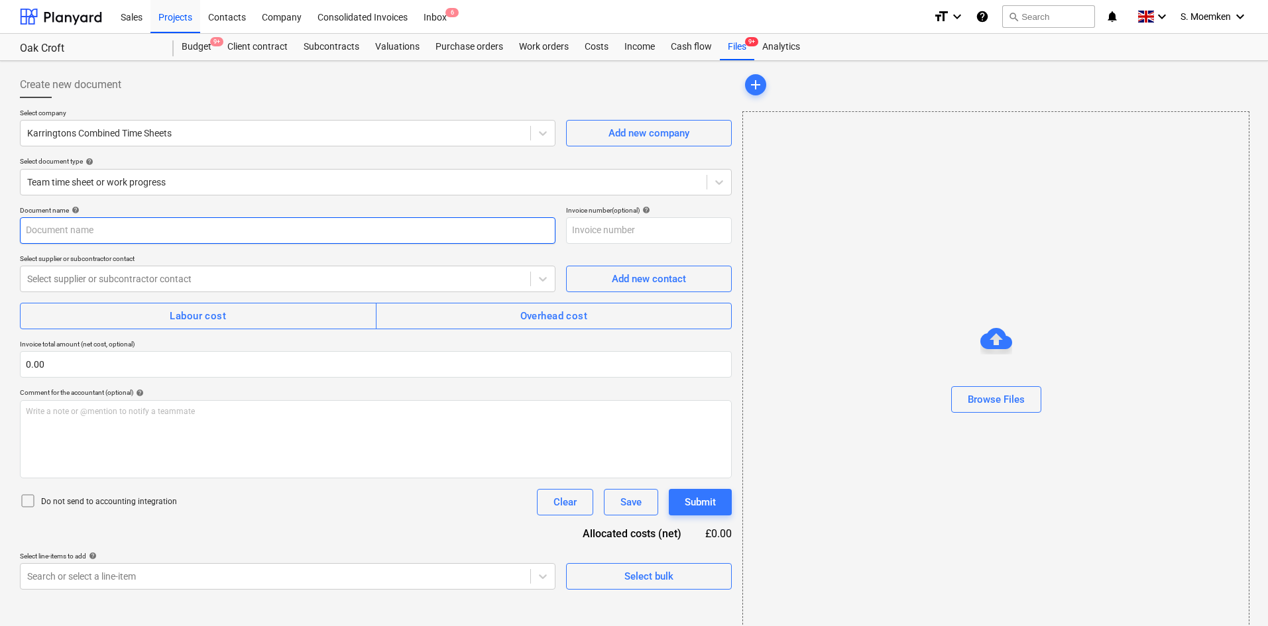
click at [423, 235] on input "text" at bounding box center [288, 230] width 536 height 27
click at [133, 226] on input "TIMESHEET" at bounding box center [288, 230] width 536 height 27
click at [156, 227] on input "TIMESHEET [DATE] -" at bounding box center [288, 230] width 536 height 27
type input "TIMESHEET [DATE] - [DATE]"
click at [230, 316] on span "Labour cost" at bounding box center [197, 316] width 327 height 17
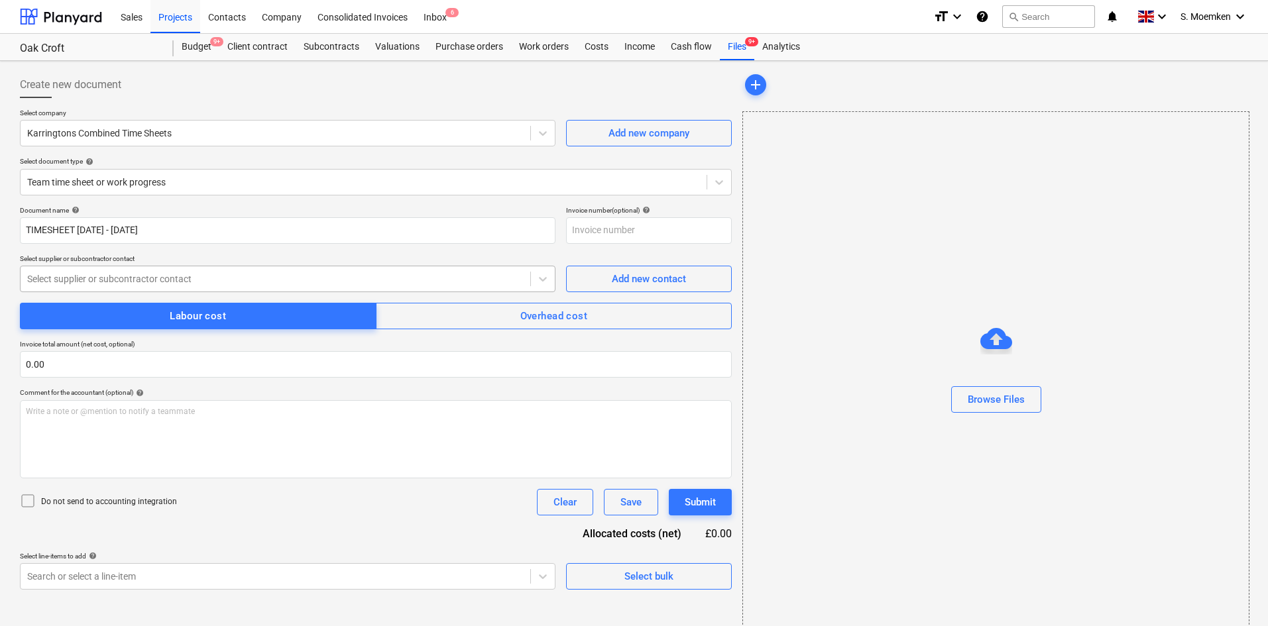
click at [208, 272] on div at bounding box center [275, 278] width 497 height 13
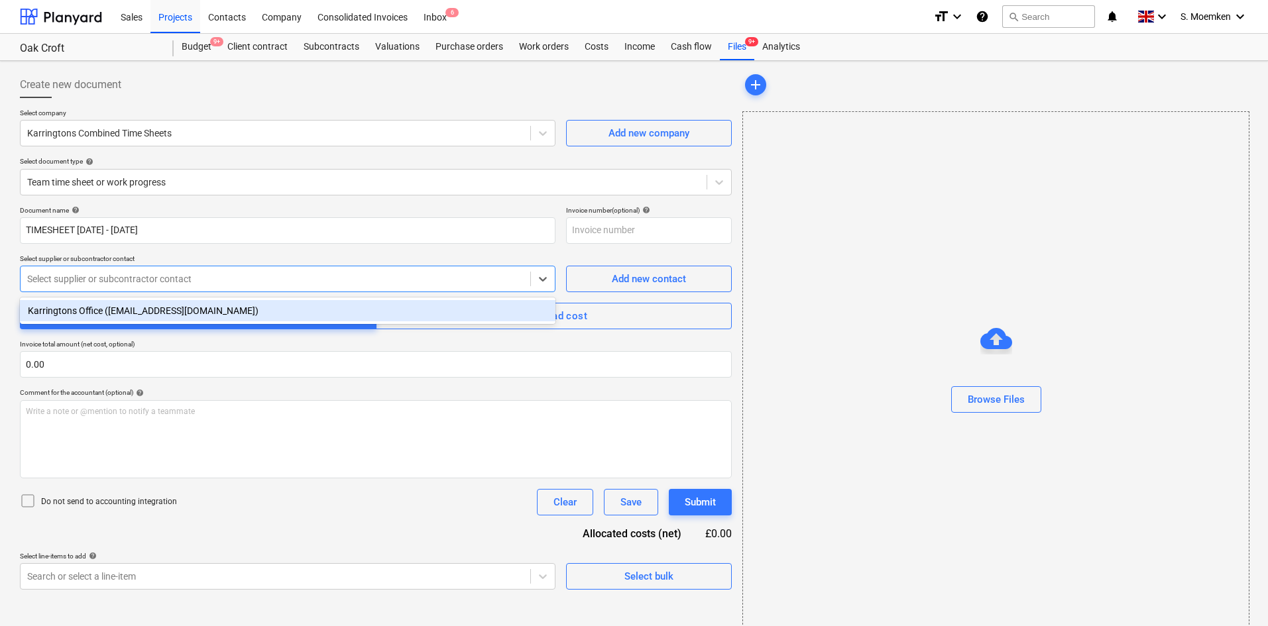
click at [217, 304] on div "Karringtons Office ([EMAIL_ADDRESS][DOMAIN_NAME])" at bounding box center [288, 310] width 536 height 21
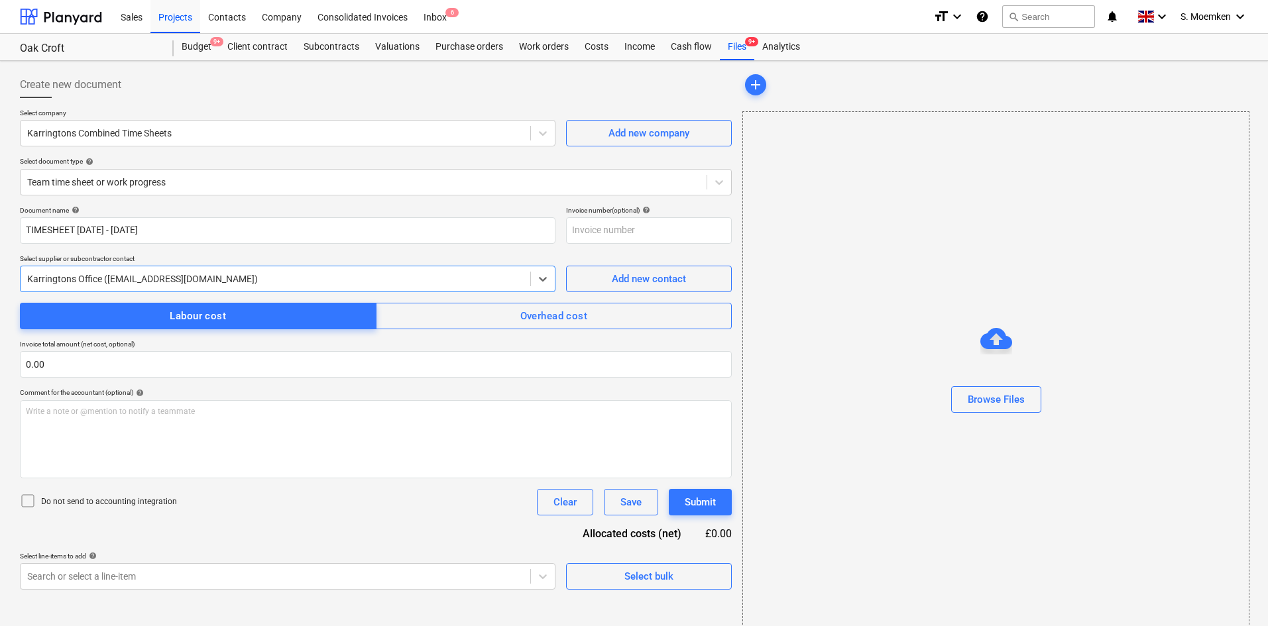
click at [25, 501] on icon at bounding box center [28, 501] width 16 height 16
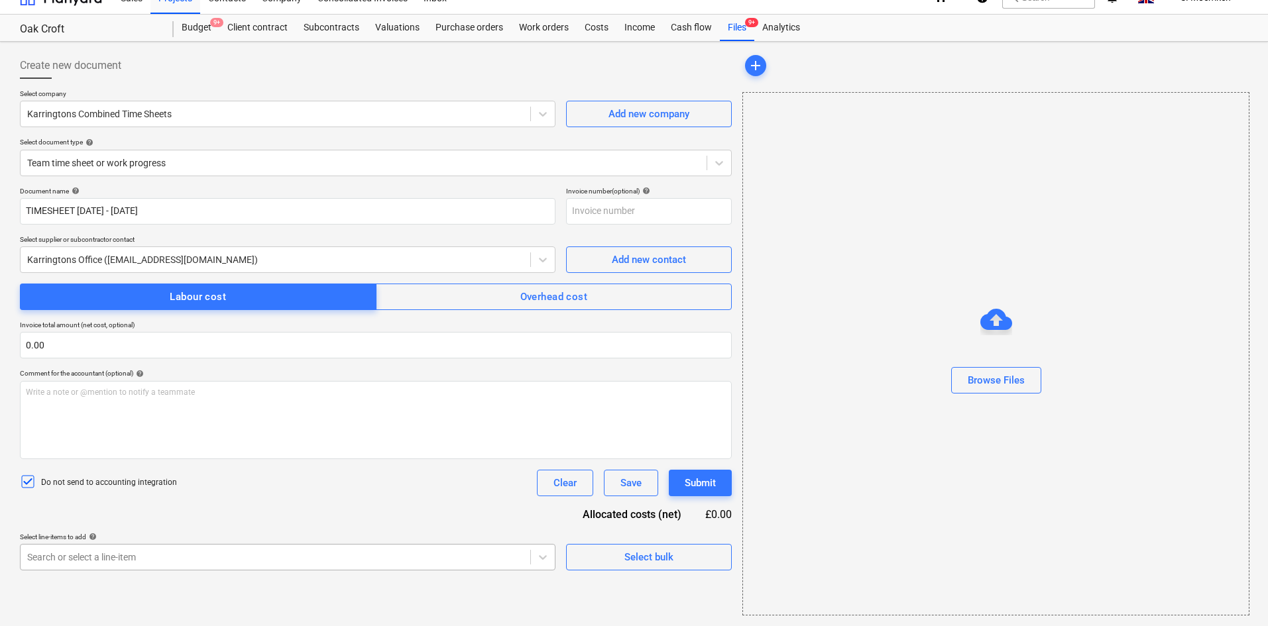
scroll to position [170, 0]
click at [447, 555] on body "Sales Projects Contacts Company Consolidated Invoices Inbox 6 format_size keybo…" at bounding box center [634, 294] width 1268 height 626
click at [159, 553] on body "Sales Projects Contacts Company Consolidated Invoices Inbox 6 format_size keybo…" at bounding box center [634, 294] width 1268 height 626
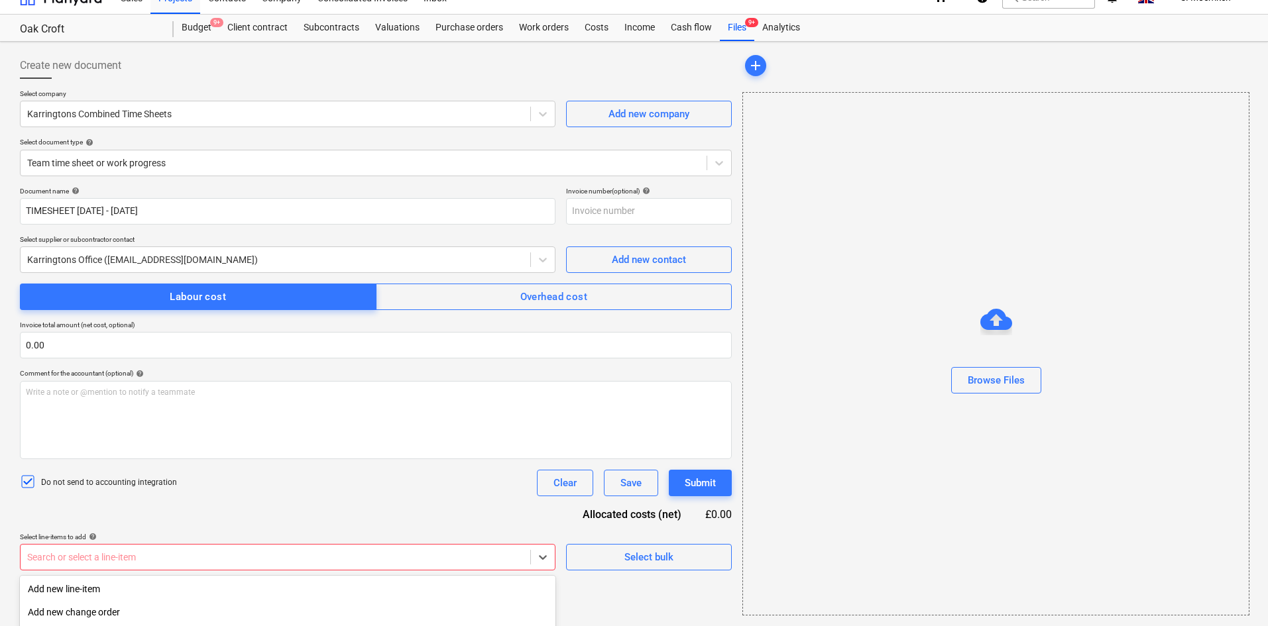
scroll to position [170, 0]
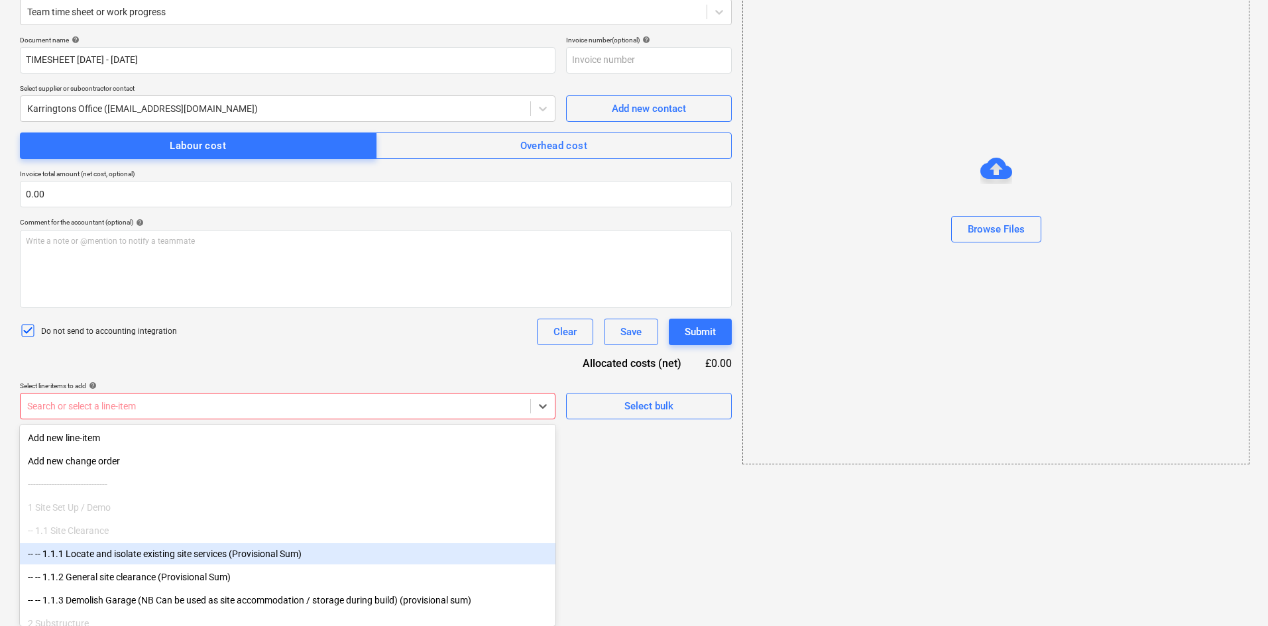
type input "I"
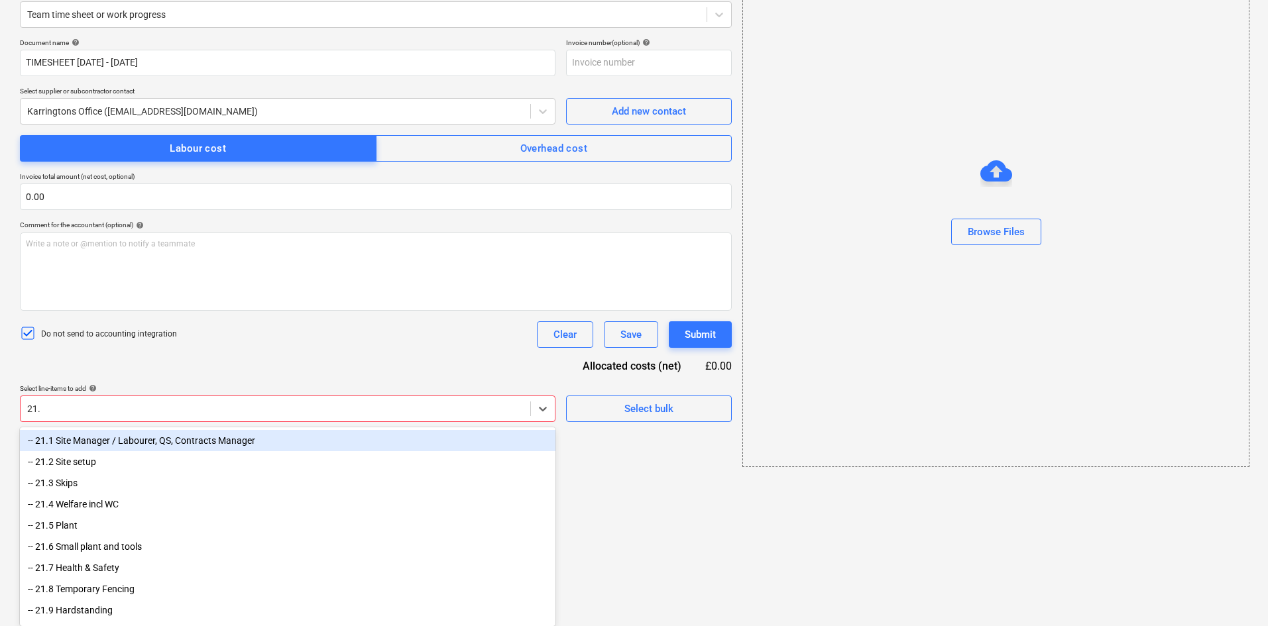
scroll to position [168, 0]
type input "21.1"
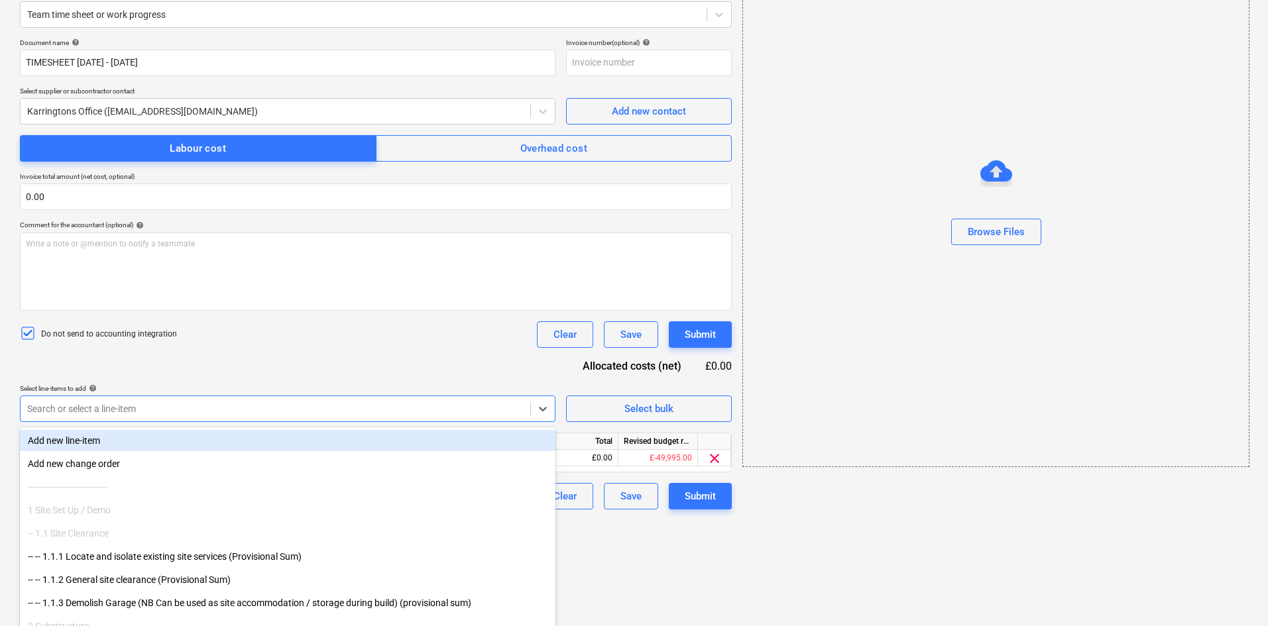
click at [265, 345] on div "Document name help TIMESHEET [DATE] - [DATE] Invoice number (optional) help Sel…" at bounding box center [376, 273] width 712 height 471
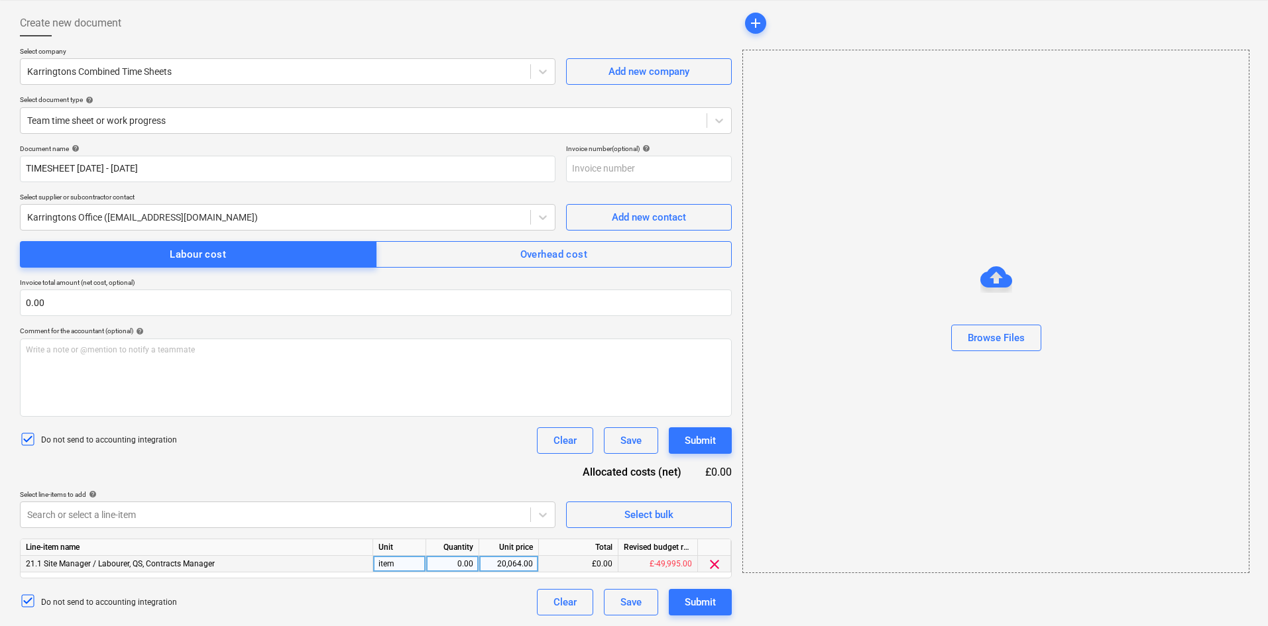
click at [459, 565] on div "0.00" at bounding box center [453, 564] width 42 height 17
type input "1"
type input "2400.00"
click at [398, 440] on div "Do not send to accounting integration Clear Save Submit" at bounding box center [376, 441] width 712 height 27
click at [710, 603] on div "Submit" at bounding box center [700, 602] width 31 height 17
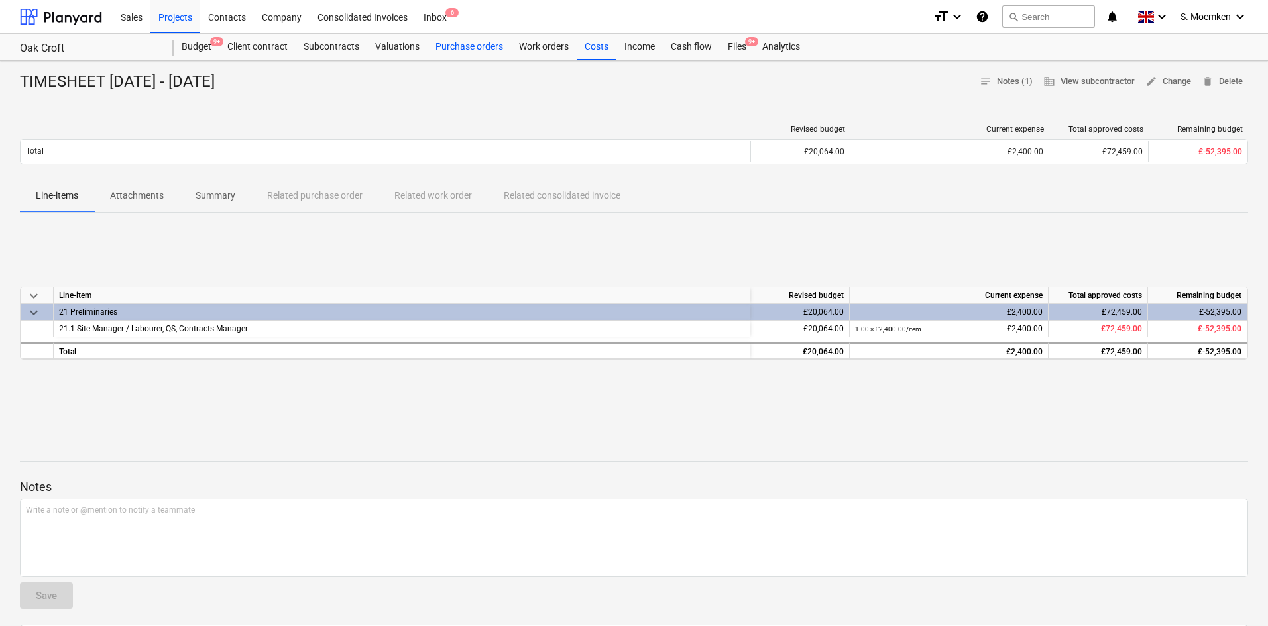
click at [432, 43] on div "Purchase orders" at bounding box center [470, 47] width 84 height 27
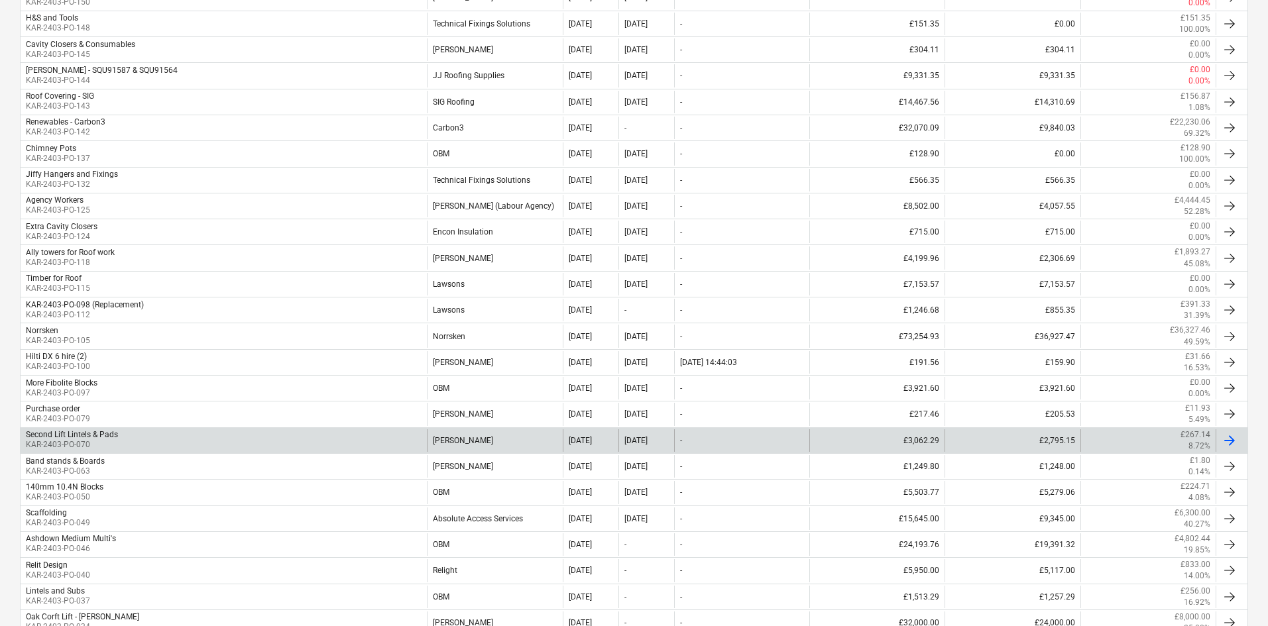
scroll to position [796, 0]
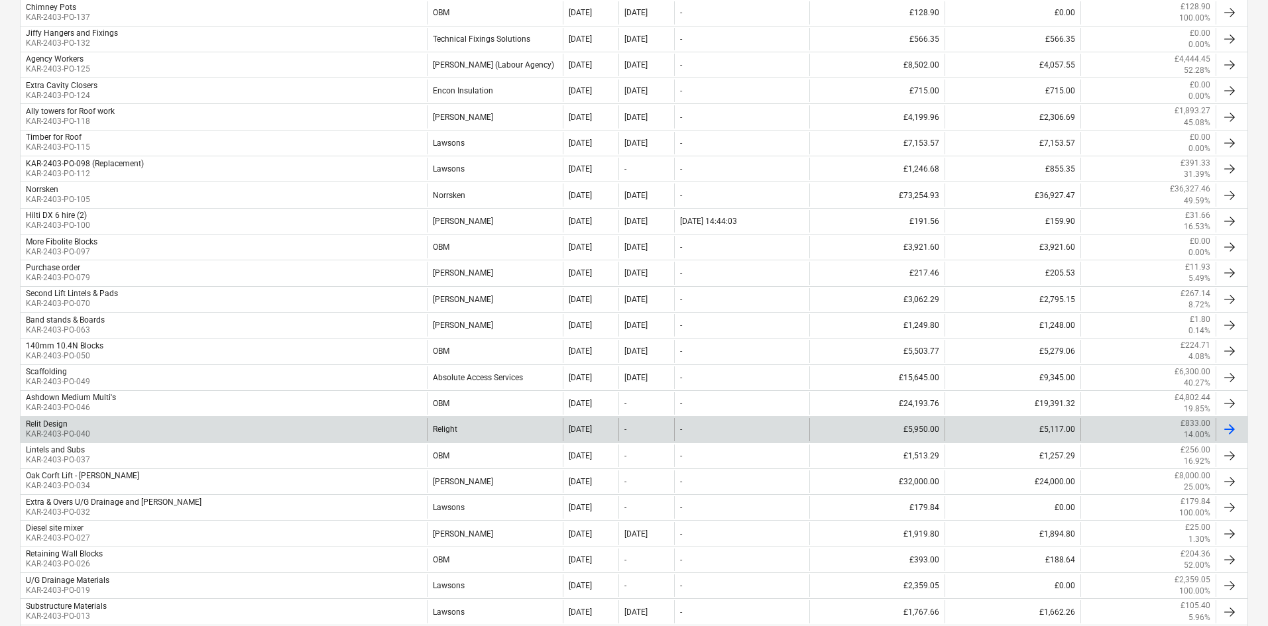
click at [129, 429] on div "Relit Design KAR-2403-PO-040" at bounding box center [224, 429] width 406 height 23
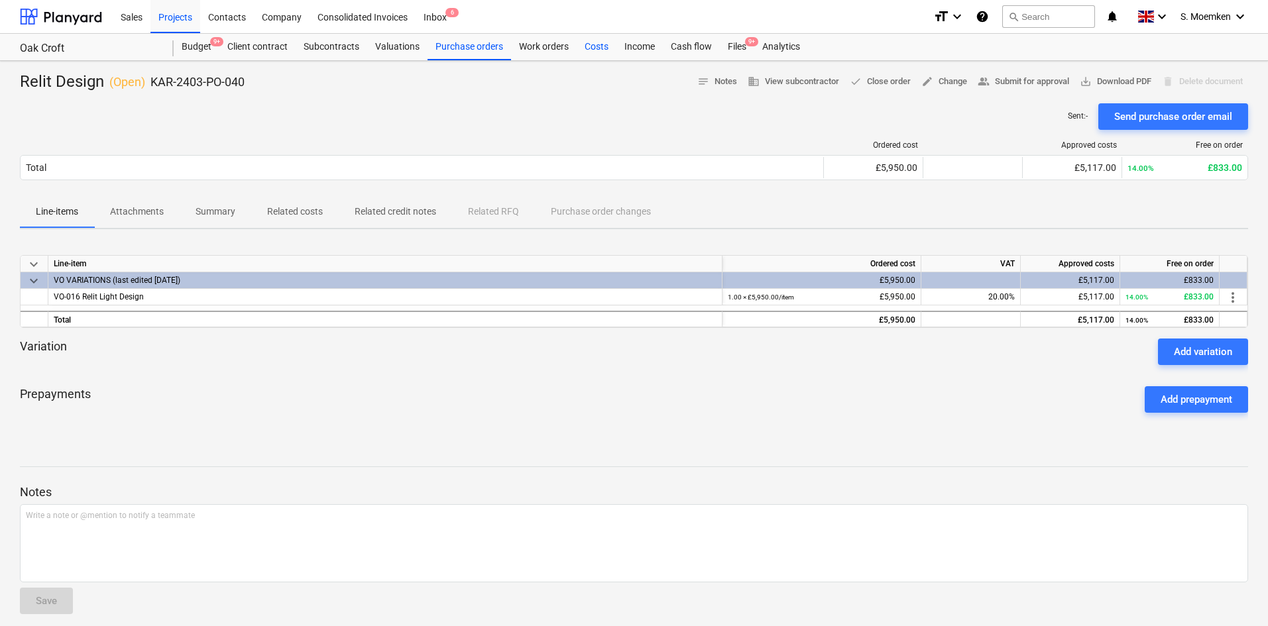
click at [591, 46] on div "Costs" at bounding box center [597, 47] width 40 height 27
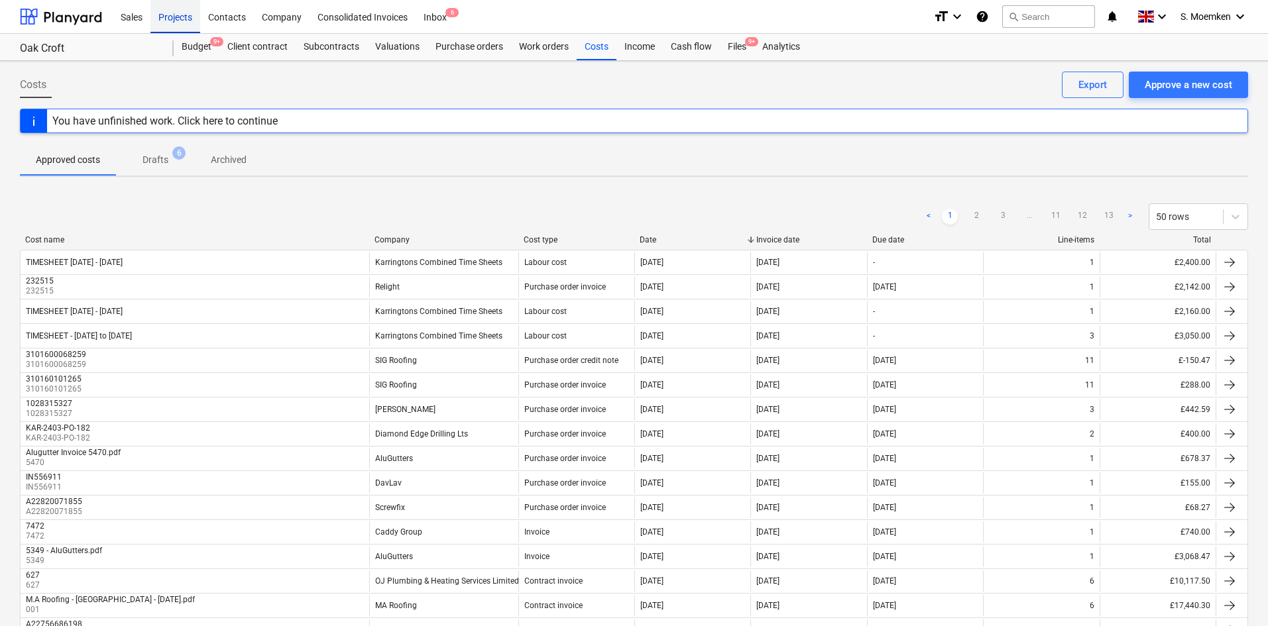
click at [166, 18] on div "Projects" at bounding box center [175, 16] width 50 height 34
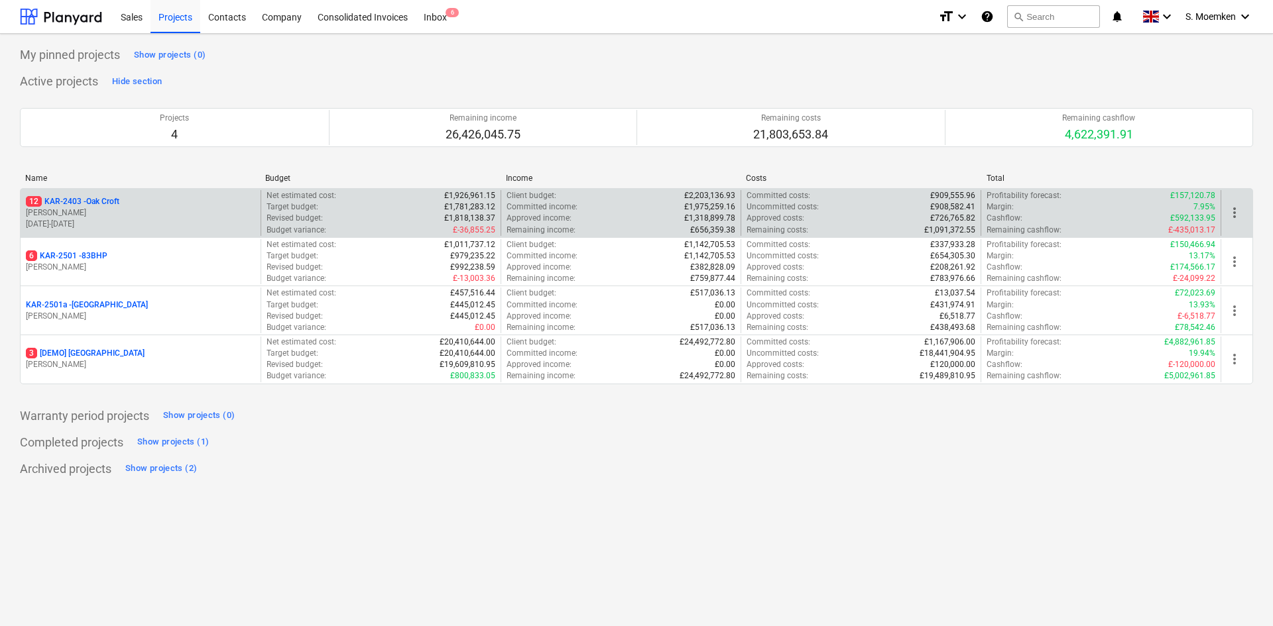
click at [139, 213] on p "[PERSON_NAME]" at bounding box center [140, 212] width 229 height 11
